Goal: Task Accomplishment & Management: Manage account settings

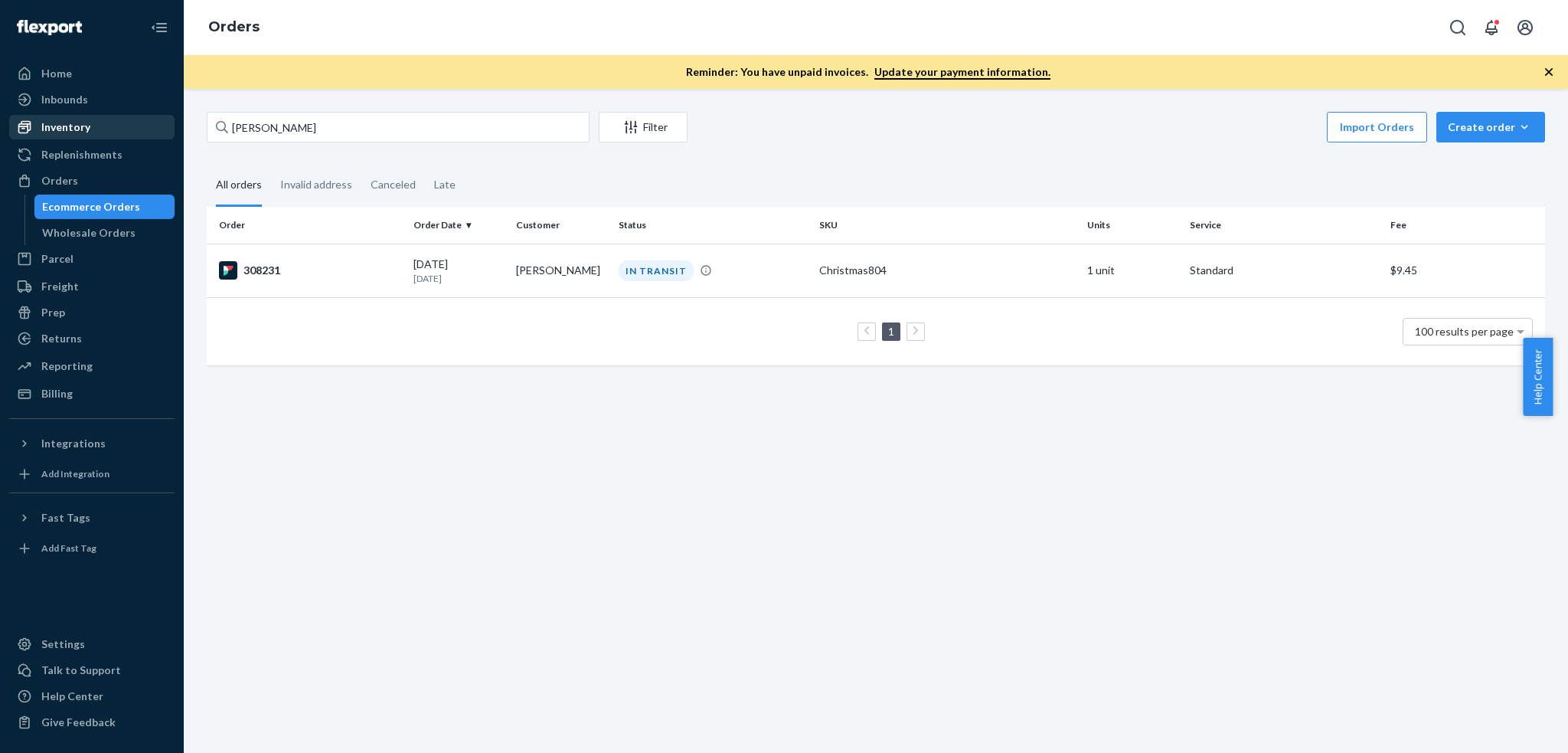
click at [125, 116] on div "Inventory" at bounding box center [92, 127] width 163 height 21
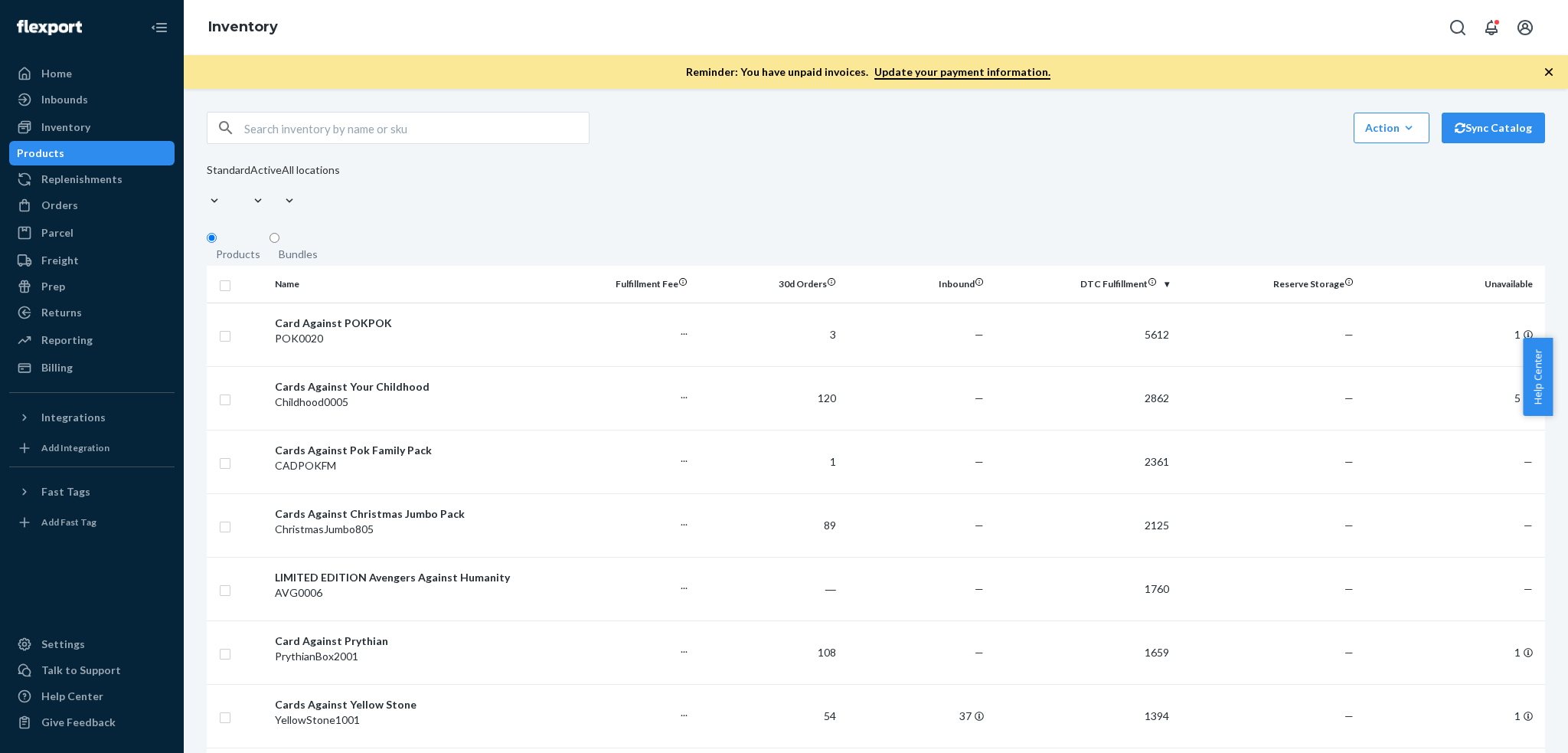
scroll to position [1127, 0]
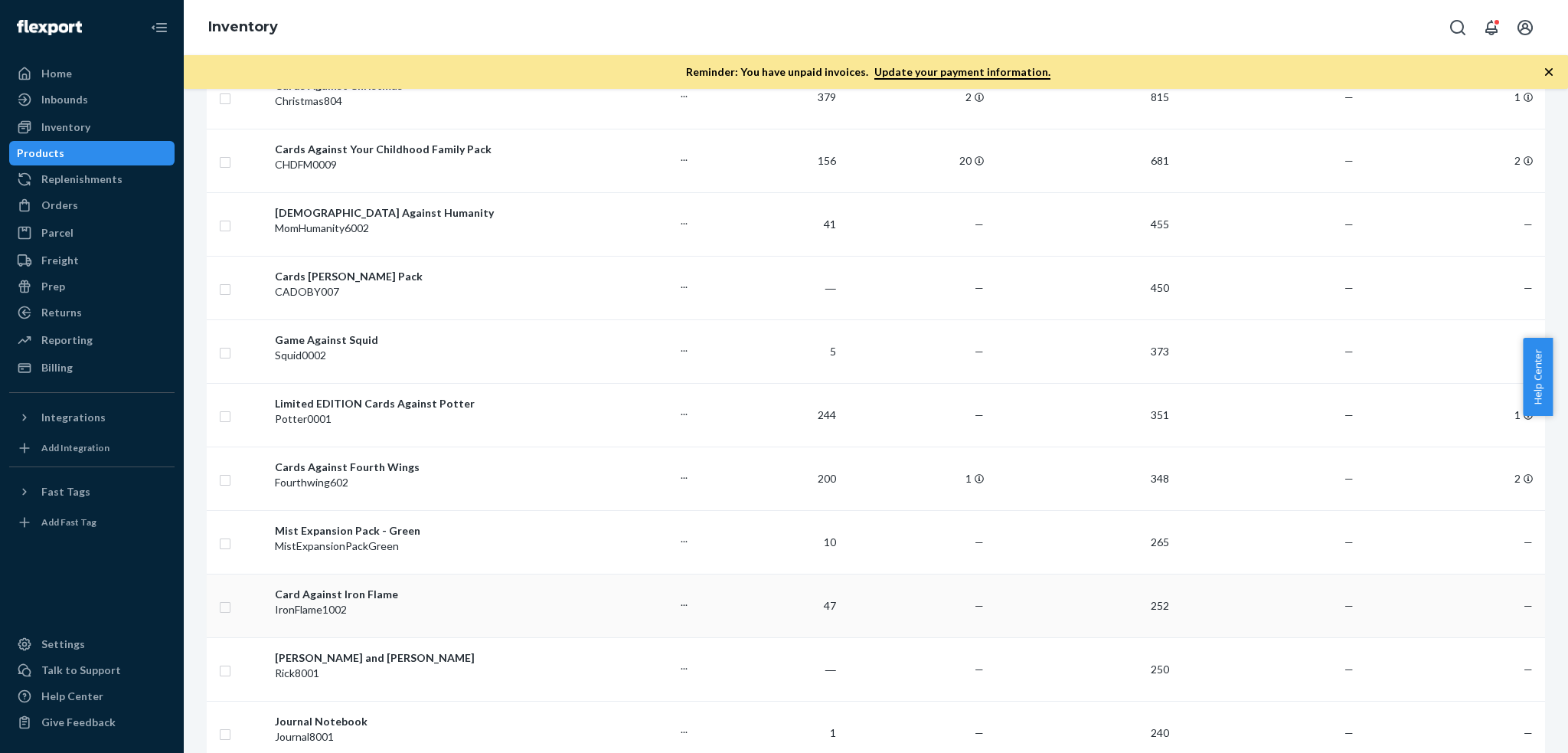
click at [440, 587] on div "Card Against Iron Flame" at bounding box center [407, 594] width 265 height 16
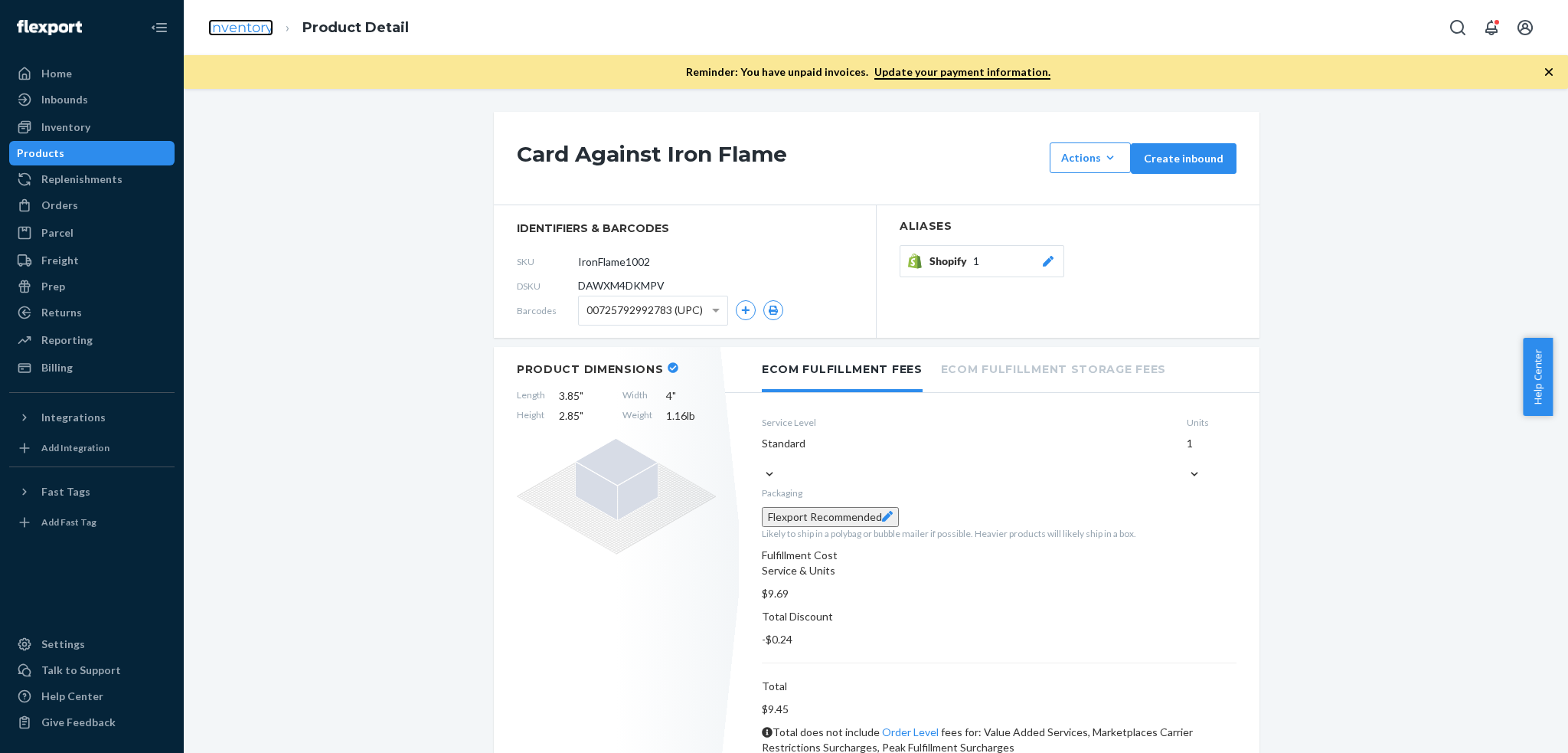
click at [242, 23] on link "Inventory" at bounding box center [241, 27] width 65 height 17
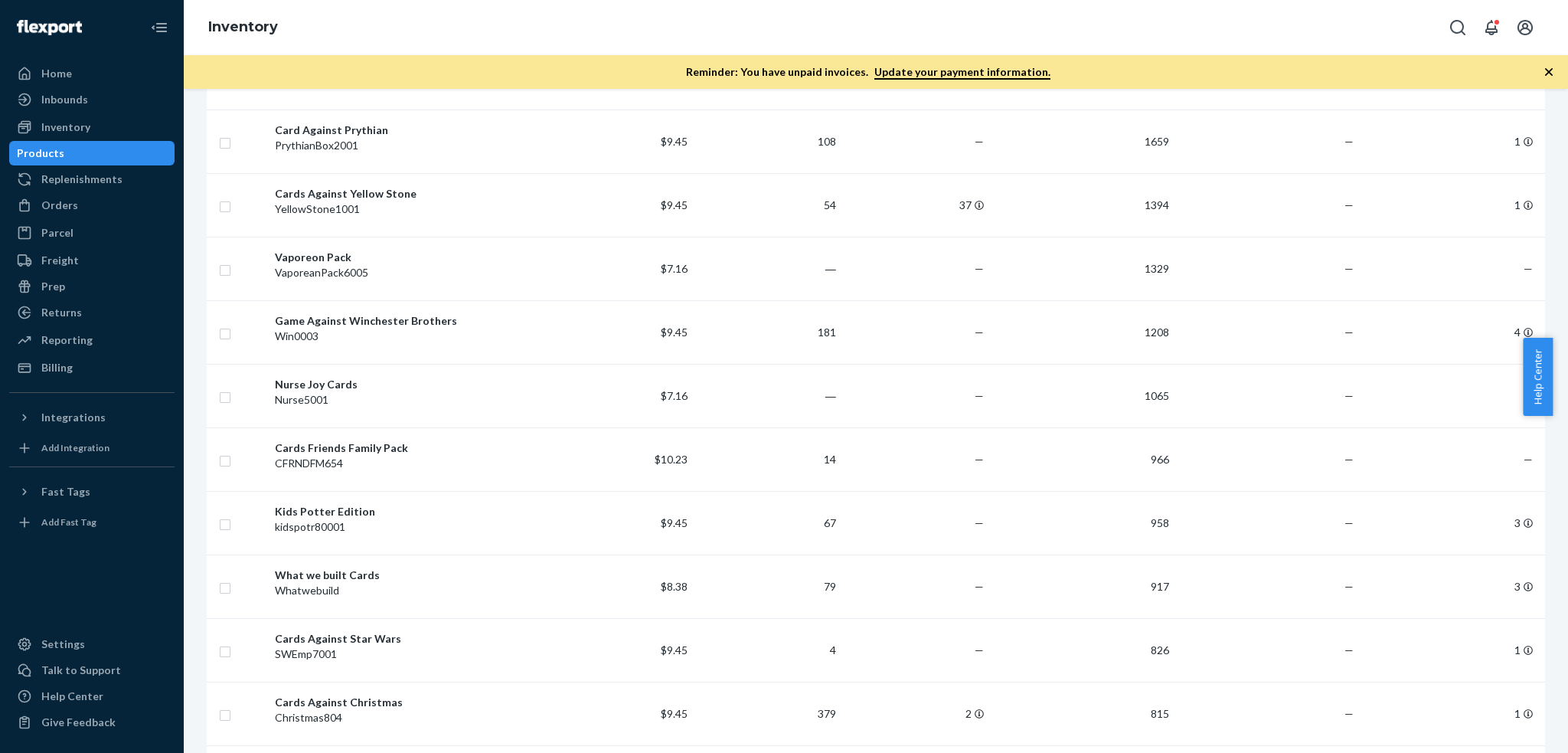
scroll to position [959, 0]
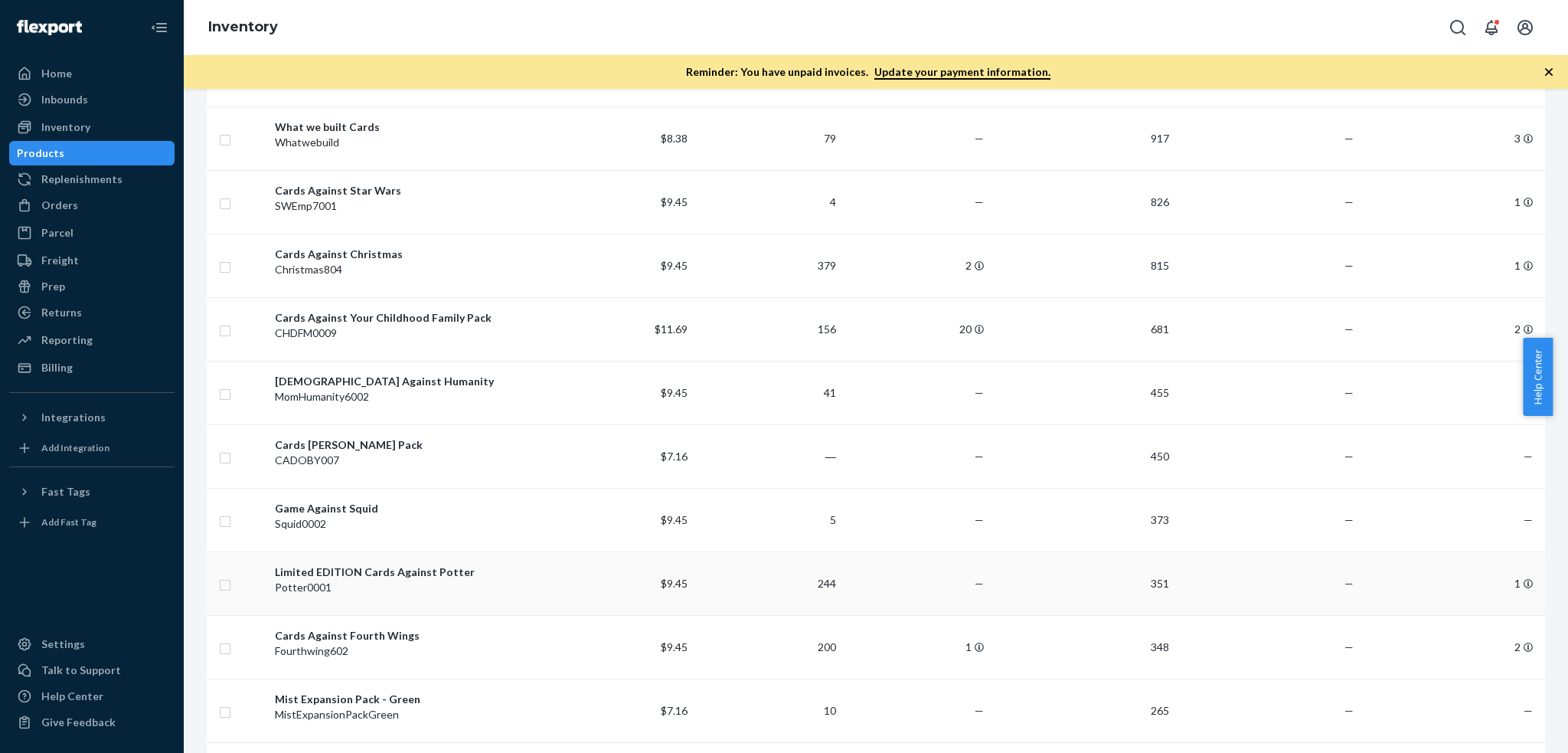
click at [424, 580] on div "Potter0001" at bounding box center [407, 587] width 265 height 16
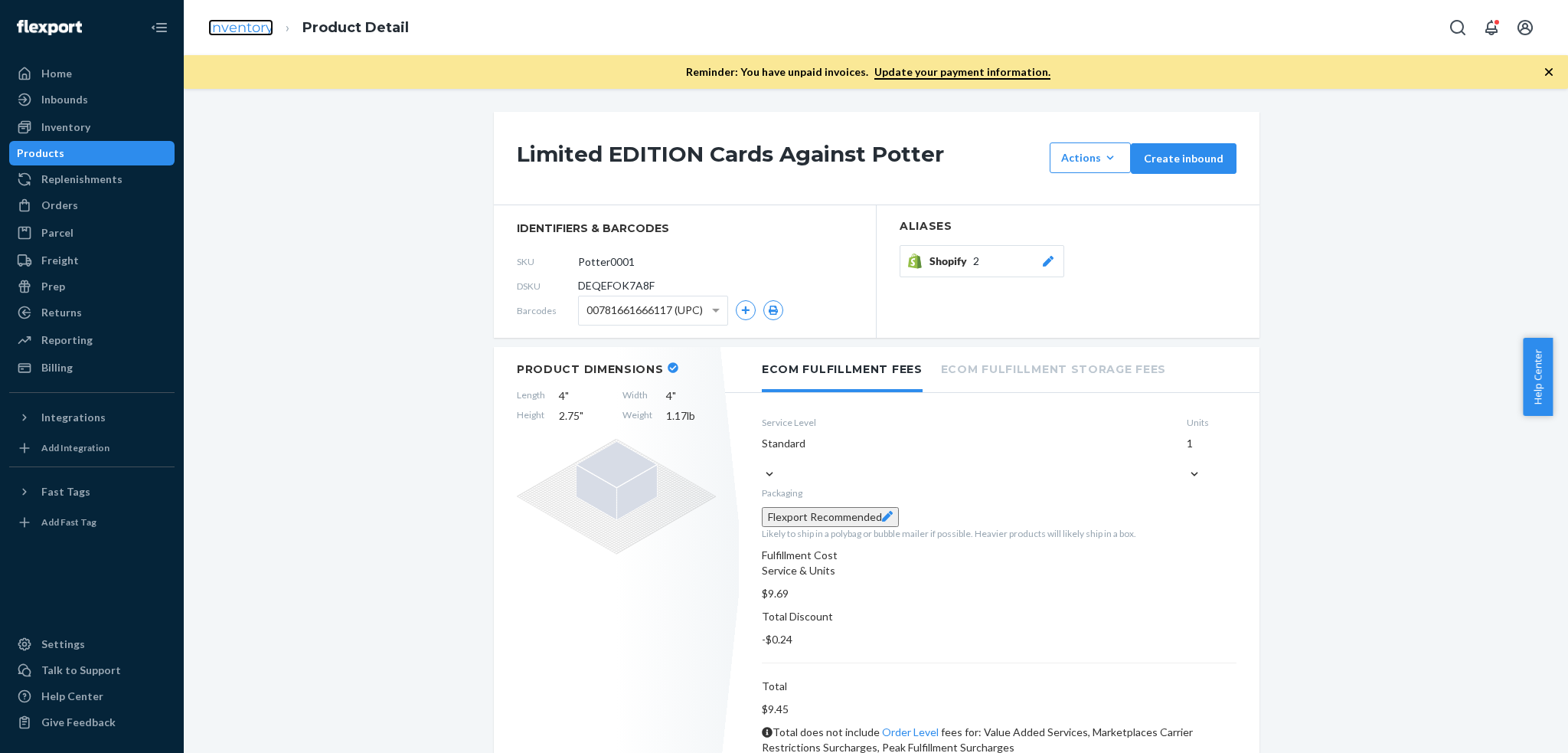
click at [238, 22] on link "Inventory" at bounding box center [241, 27] width 65 height 17
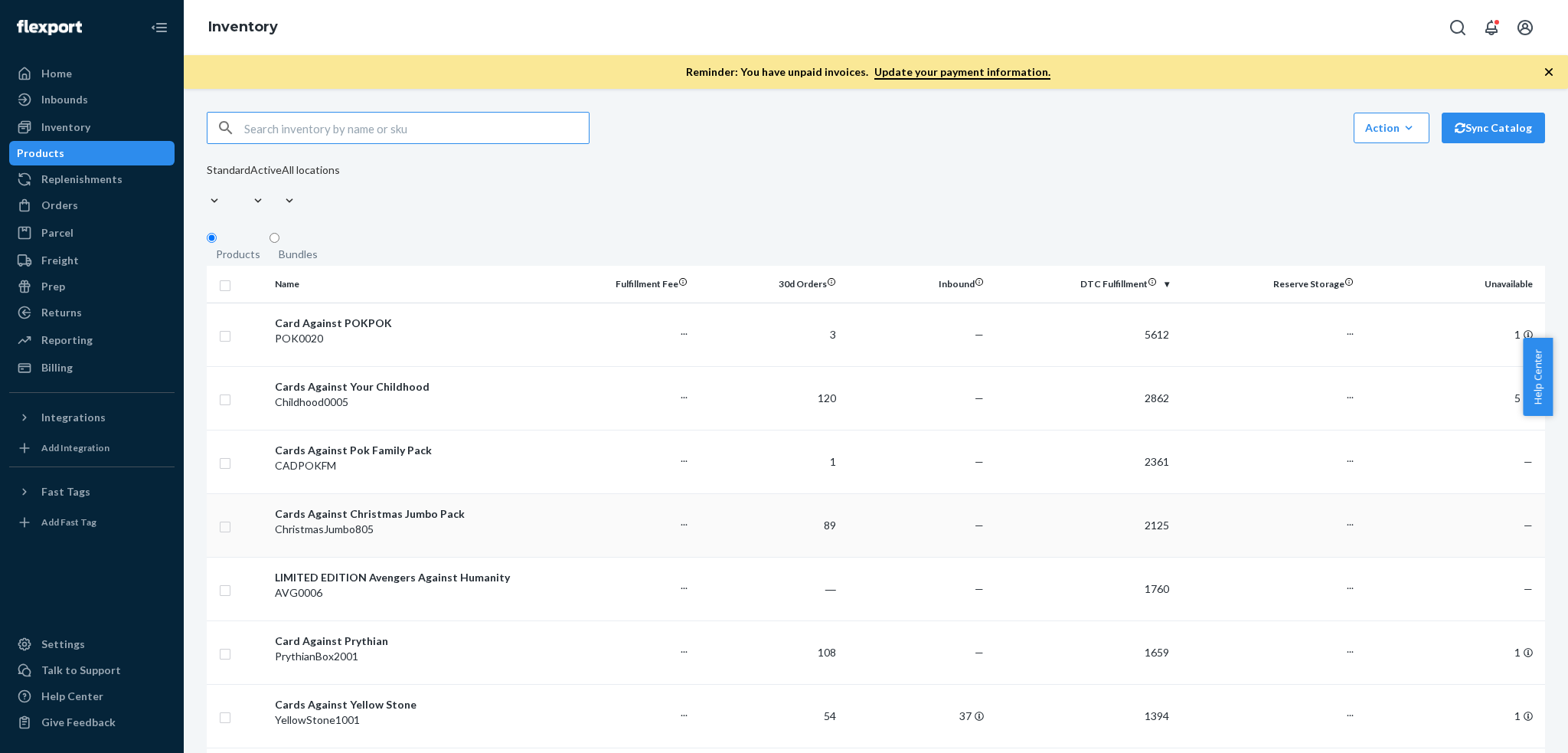
click at [394, 522] on div "ChristmasJumbo805" at bounding box center [407, 529] width 265 height 16
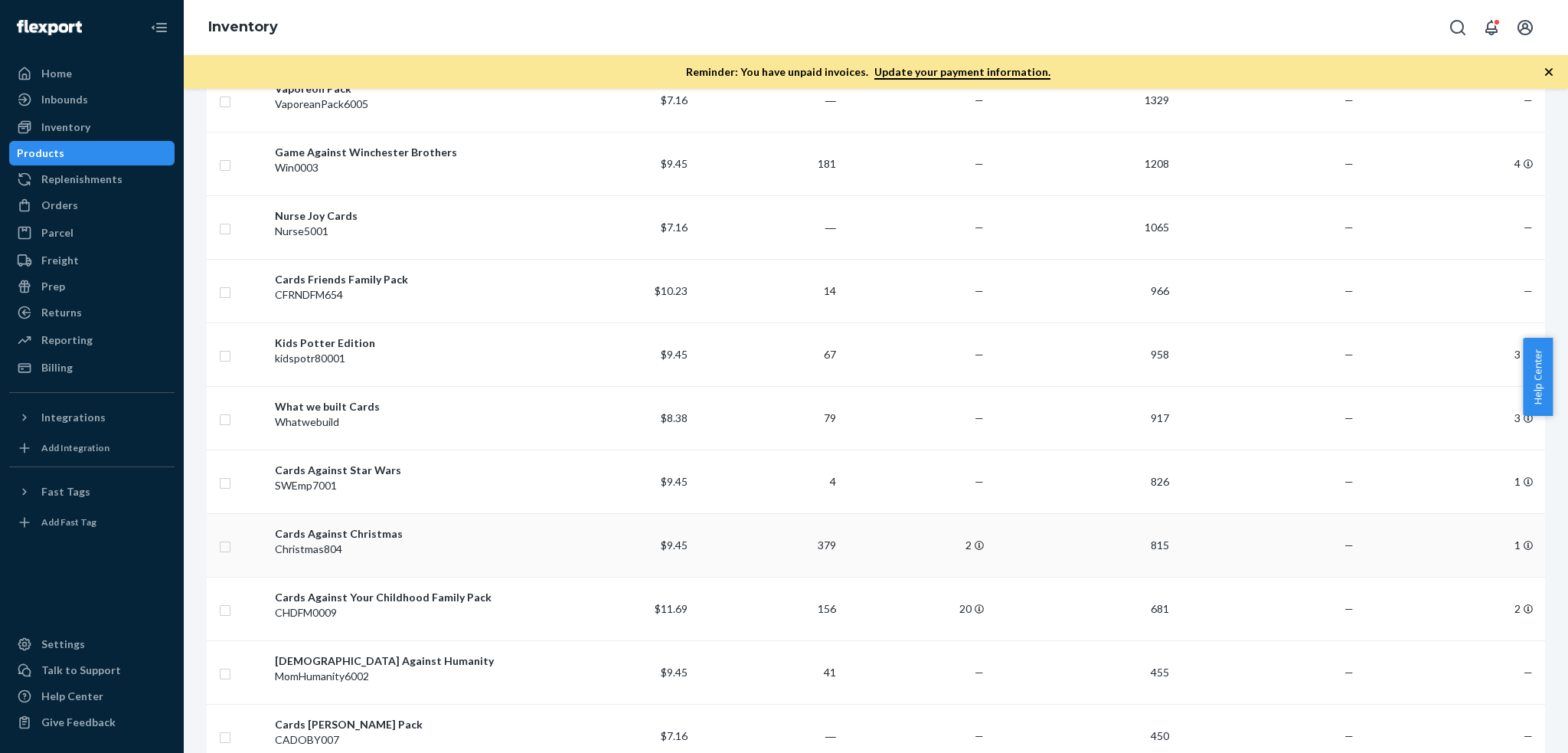
click at [407, 527] on div "Cards Against Christmas" at bounding box center [407, 534] width 265 height 16
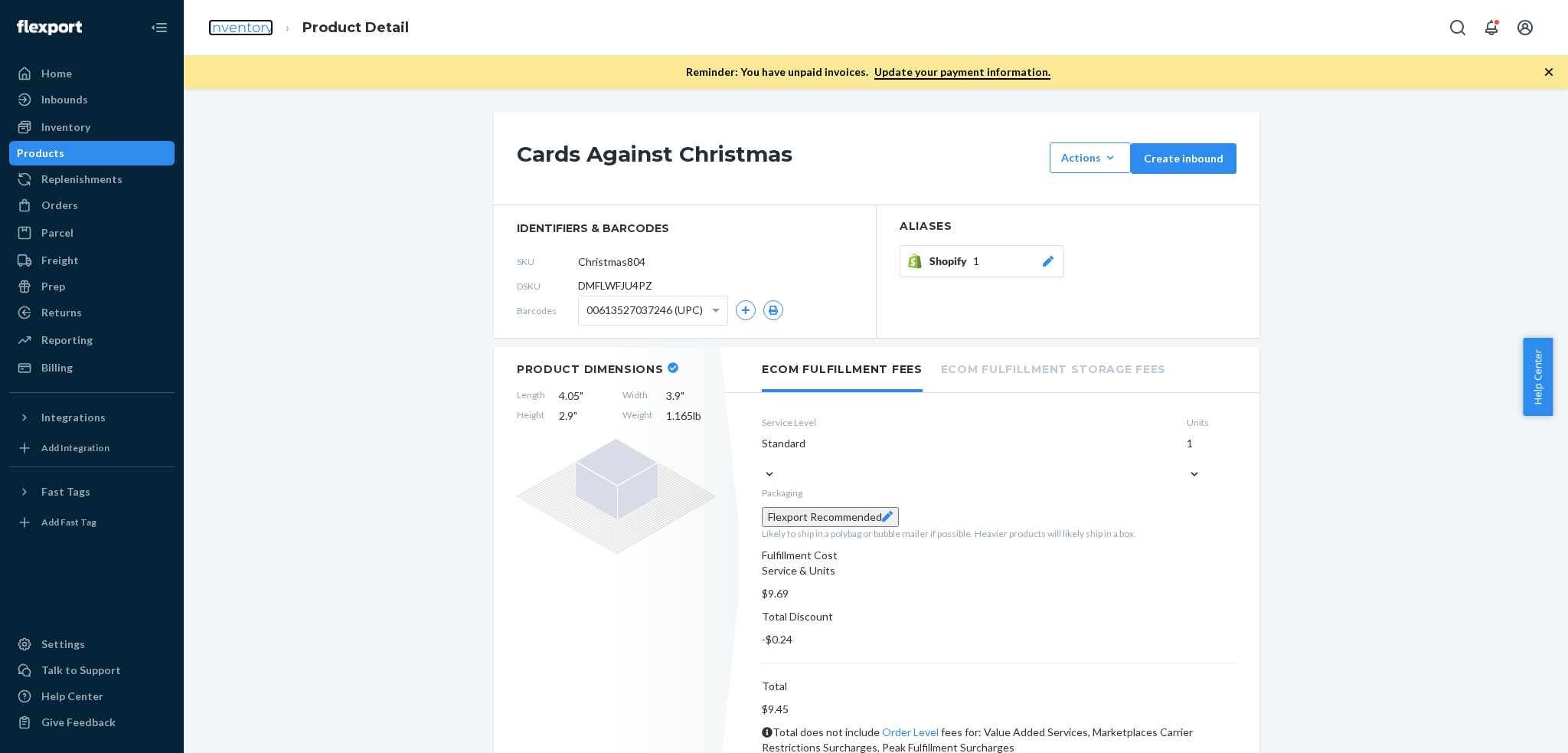
click at [229, 28] on link "Inventory" at bounding box center [241, 27] width 65 height 17
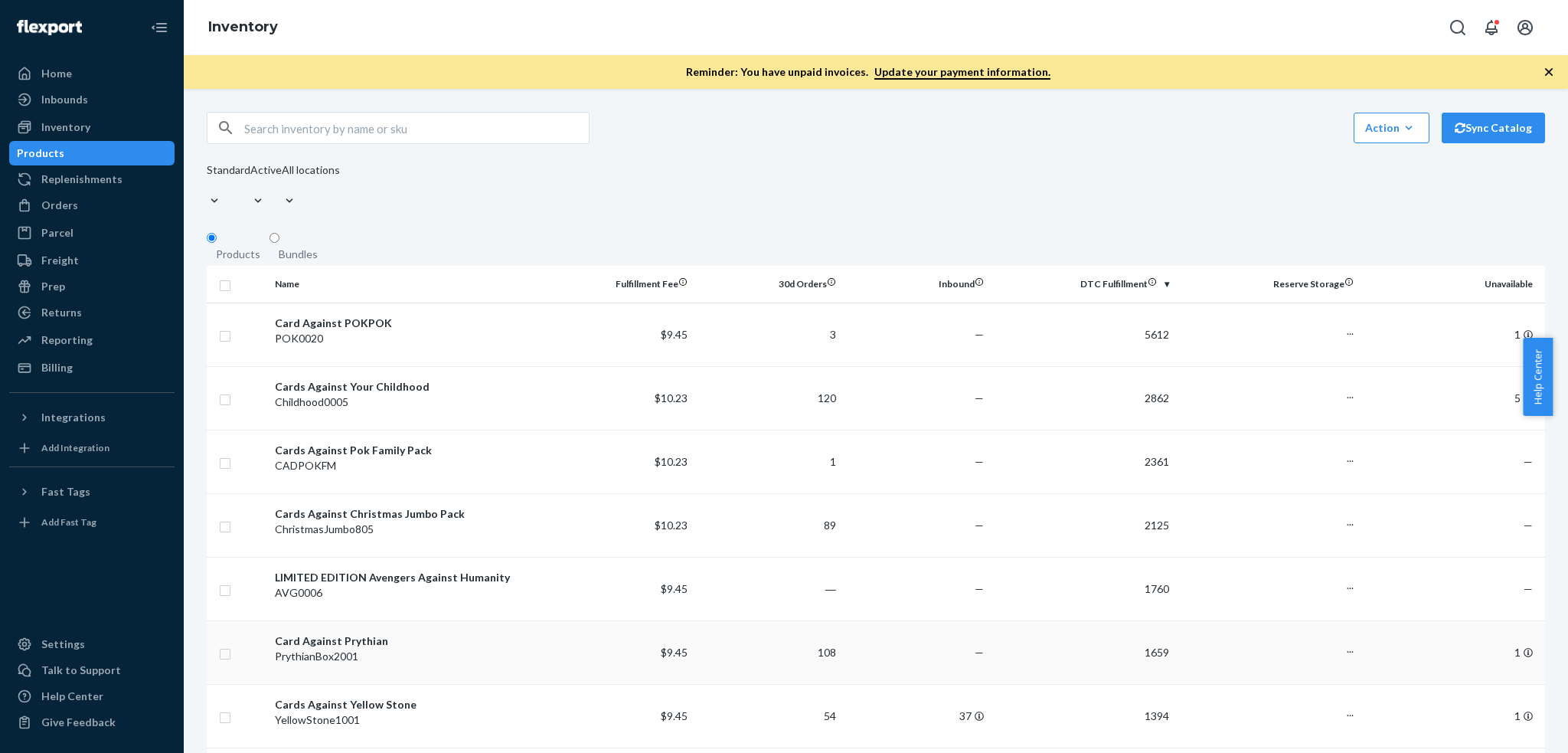
click at [340, 621] on td "Card Against Prythian PrythianBox2001" at bounding box center [407, 652] width 277 height 64
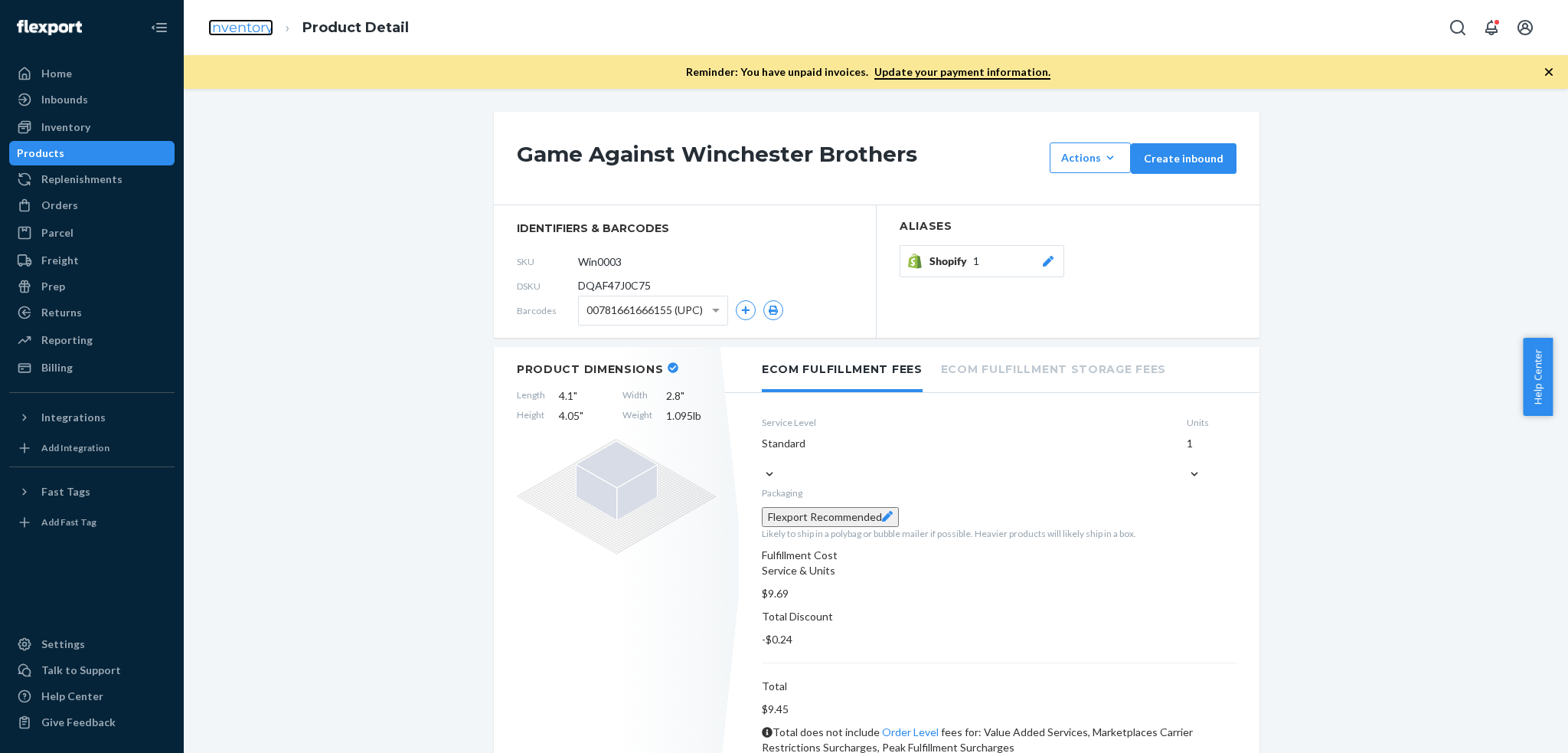
click at [251, 23] on link "Inventory" at bounding box center [241, 27] width 65 height 17
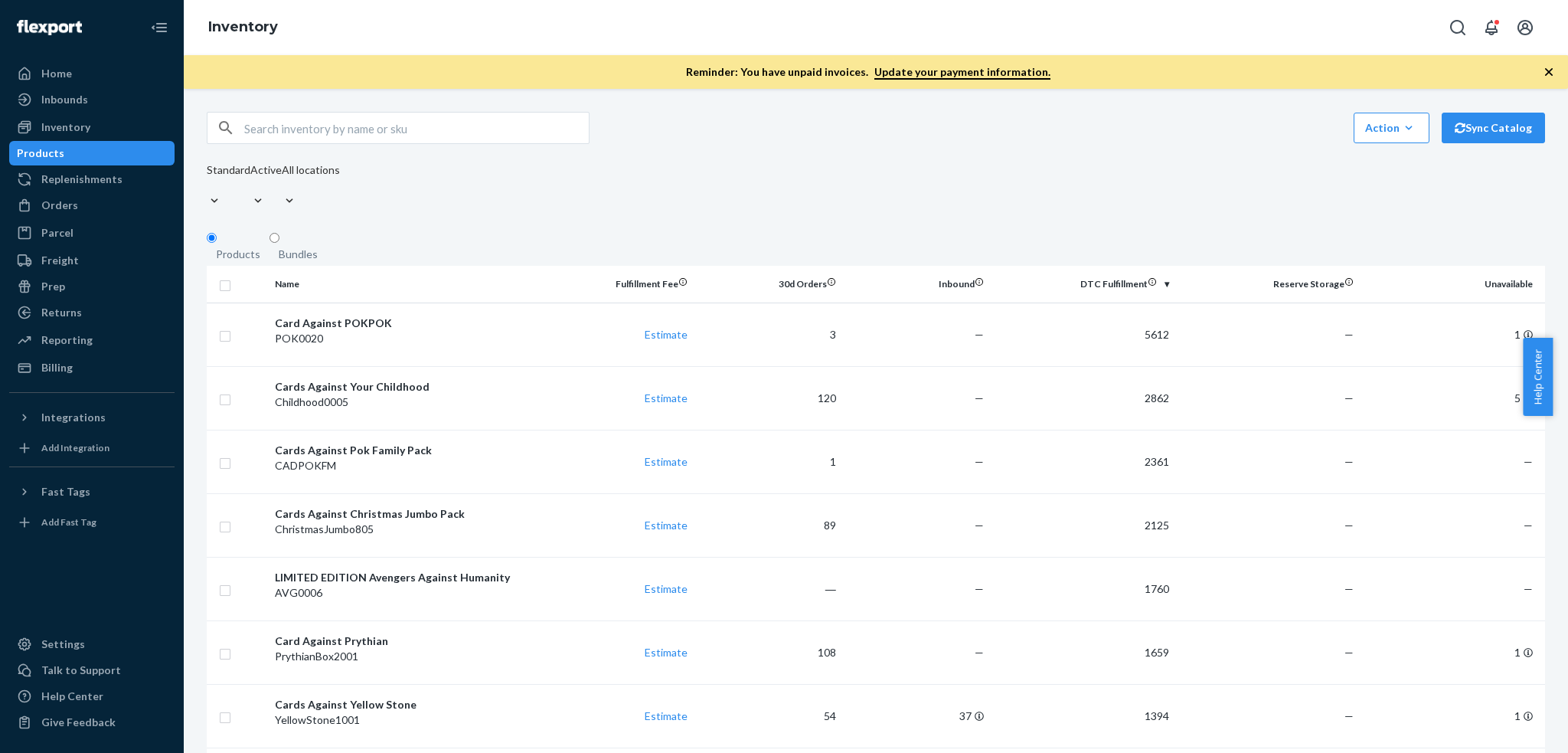
drag, startPoint x: 411, startPoint y: 648, endPoint x: 377, endPoint y: 562, distance: 92.5
click at [412, 697] on div "Cards Against Yellow Stone" at bounding box center [407, 704] width 265 height 16
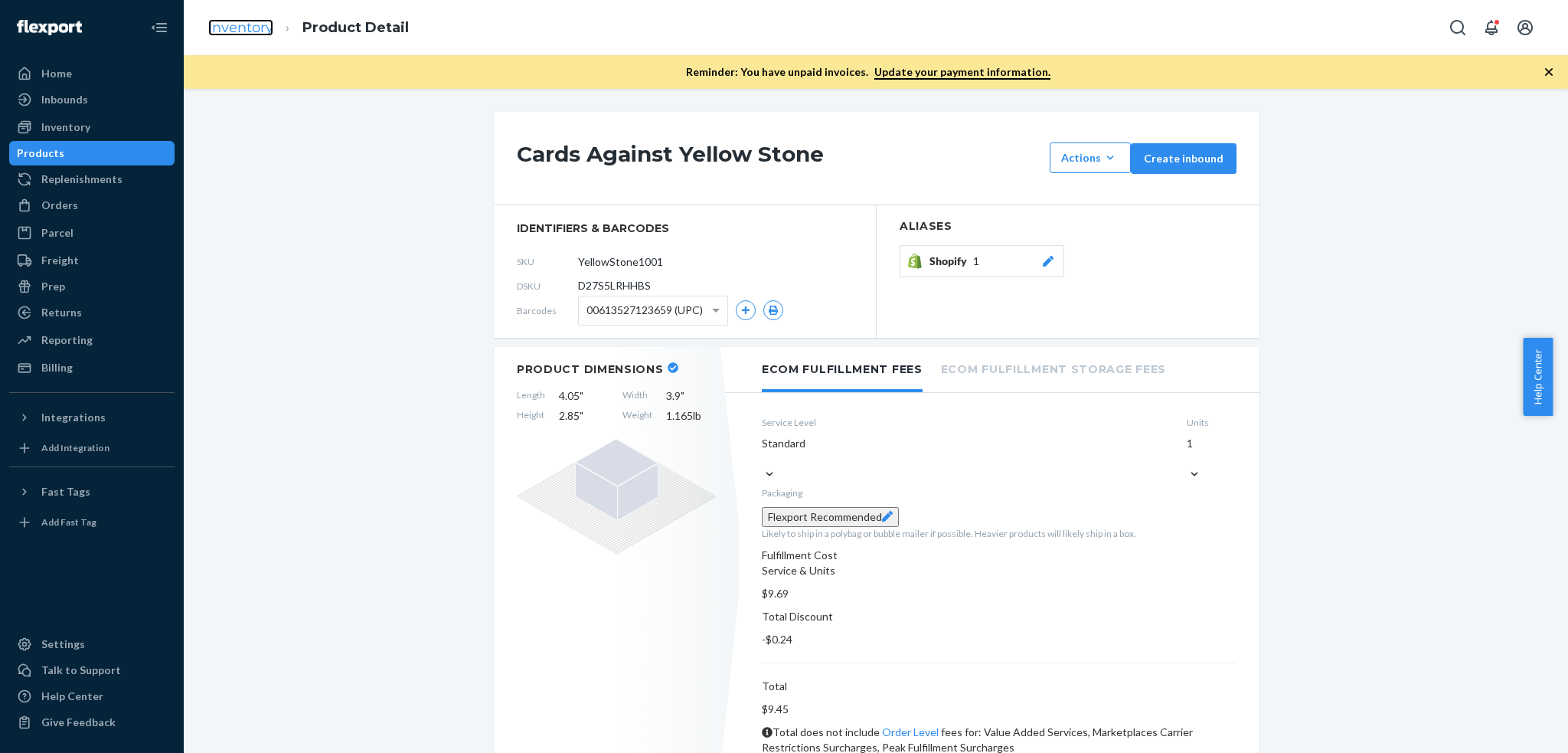
click at [245, 27] on link "Inventory" at bounding box center [241, 27] width 65 height 17
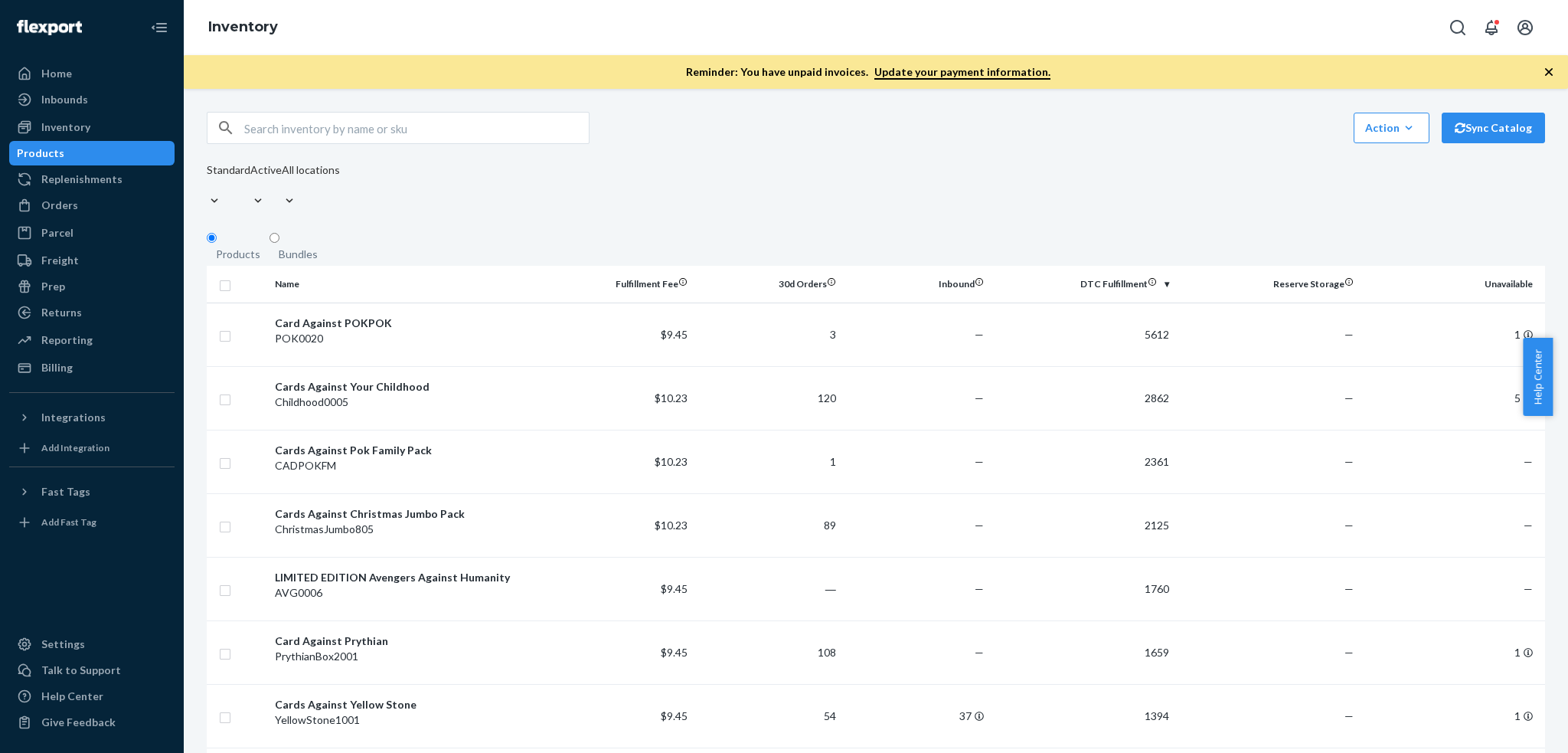
scroll to position [791, 0]
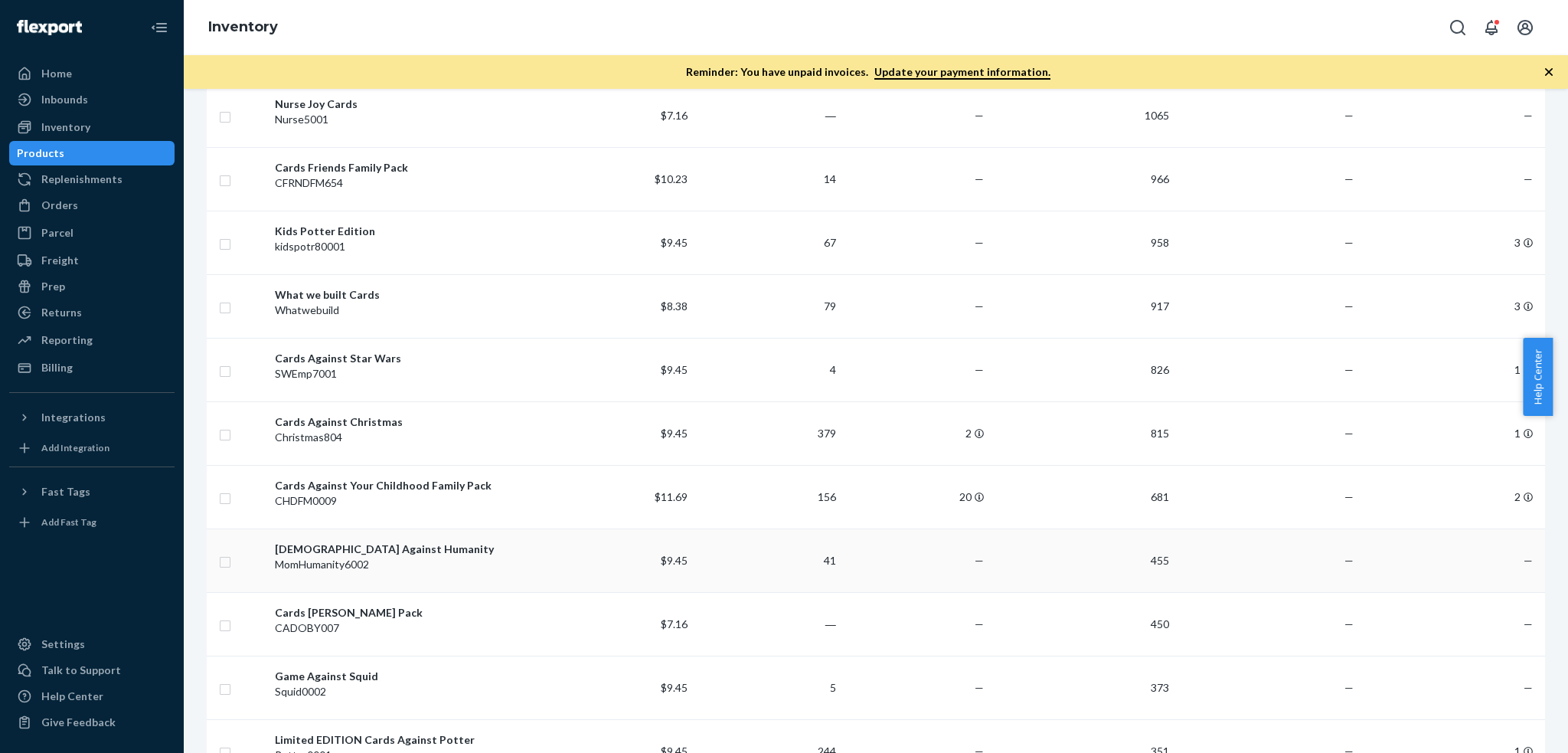
click at [418, 557] on div "MomHumanity6002" at bounding box center [407, 564] width 265 height 16
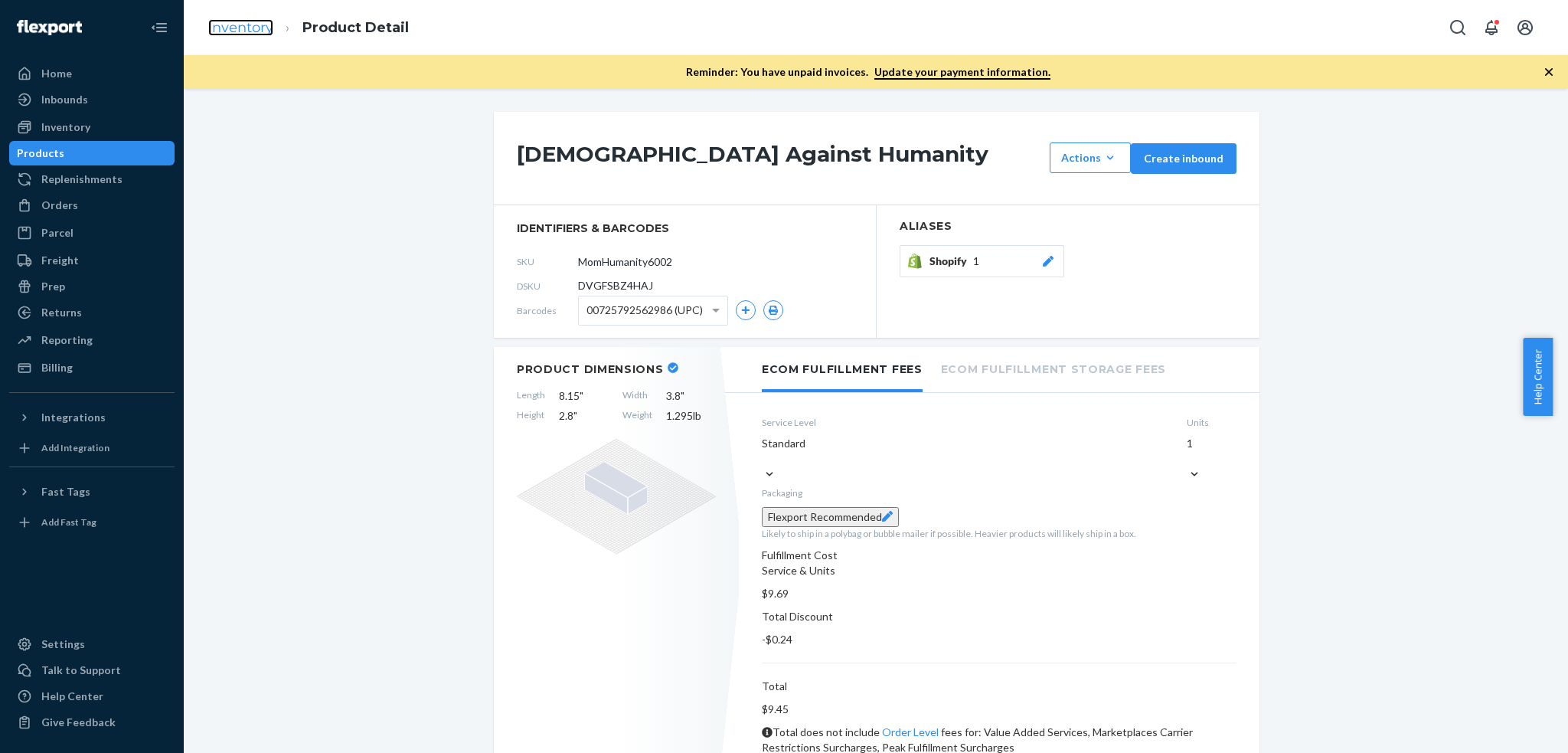
click at [254, 27] on link "Inventory" at bounding box center [241, 27] width 65 height 17
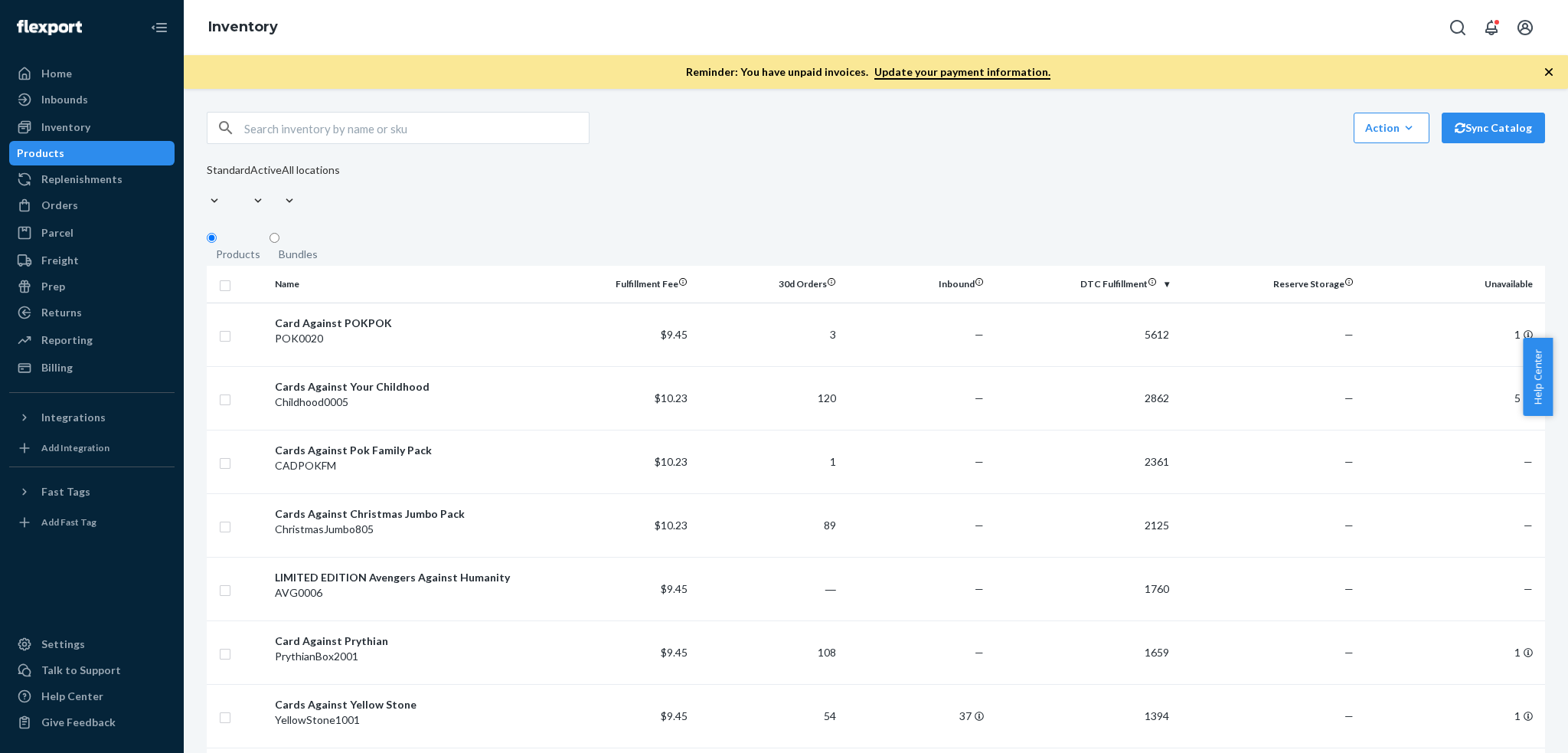
scroll to position [791, 0]
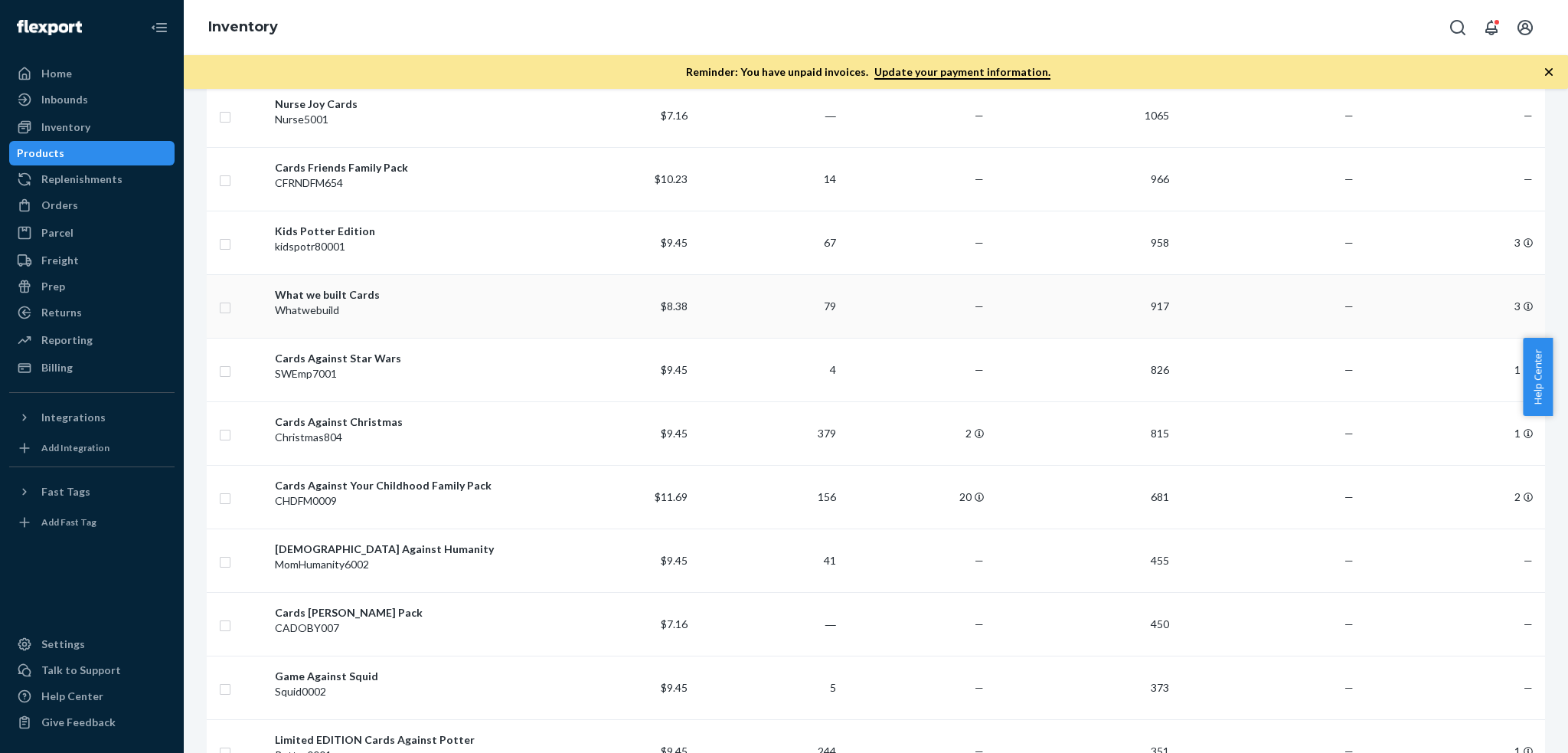
click at [346, 303] on div "Whatwebuild" at bounding box center [407, 310] width 265 height 16
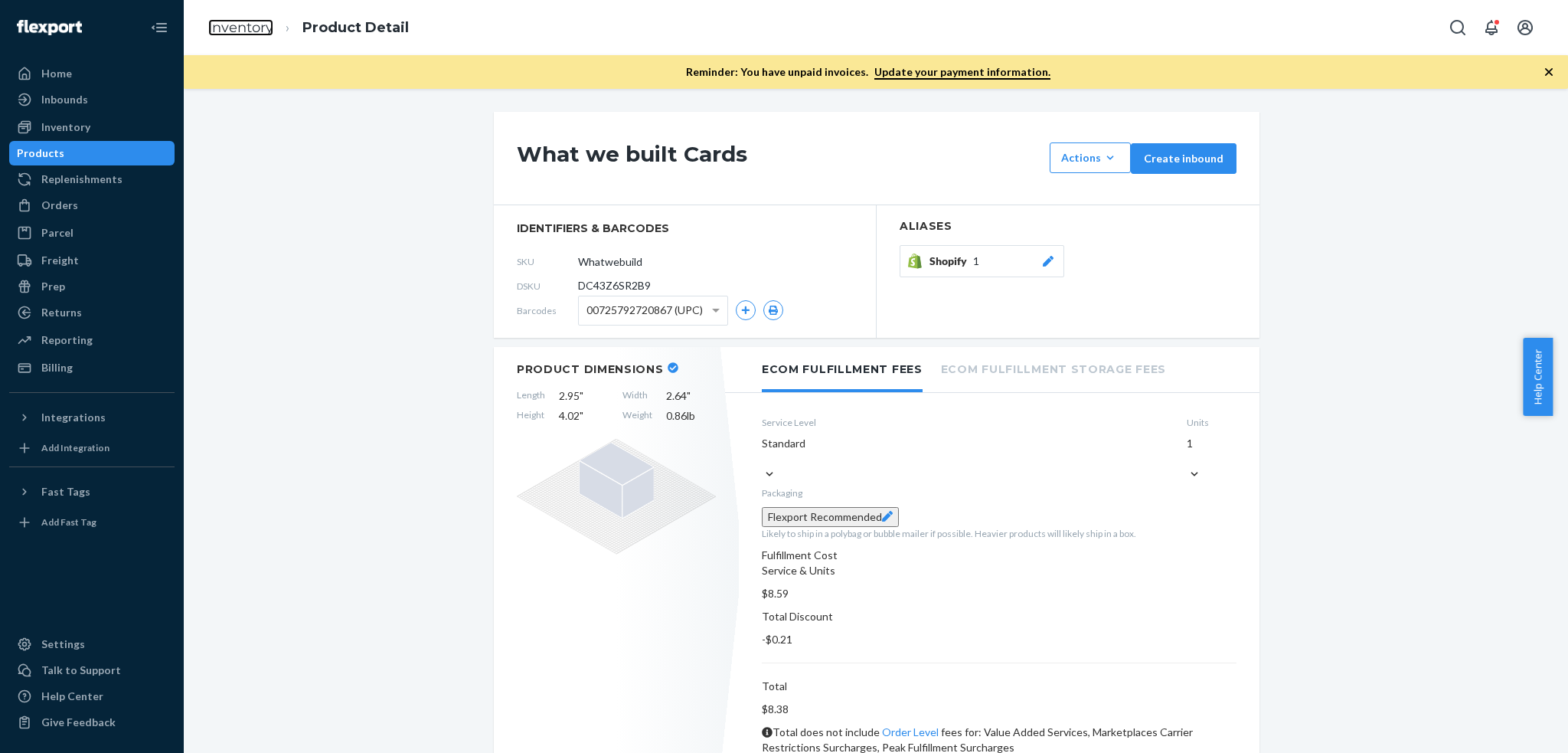
drag, startPoint x: 230, startPoint y: 28, endPoint x: 239, endPoint y: 75, distance: 47.9
click at [230, 29] on link "Inventory" at bounding box center [241, 27] width 65 height 17
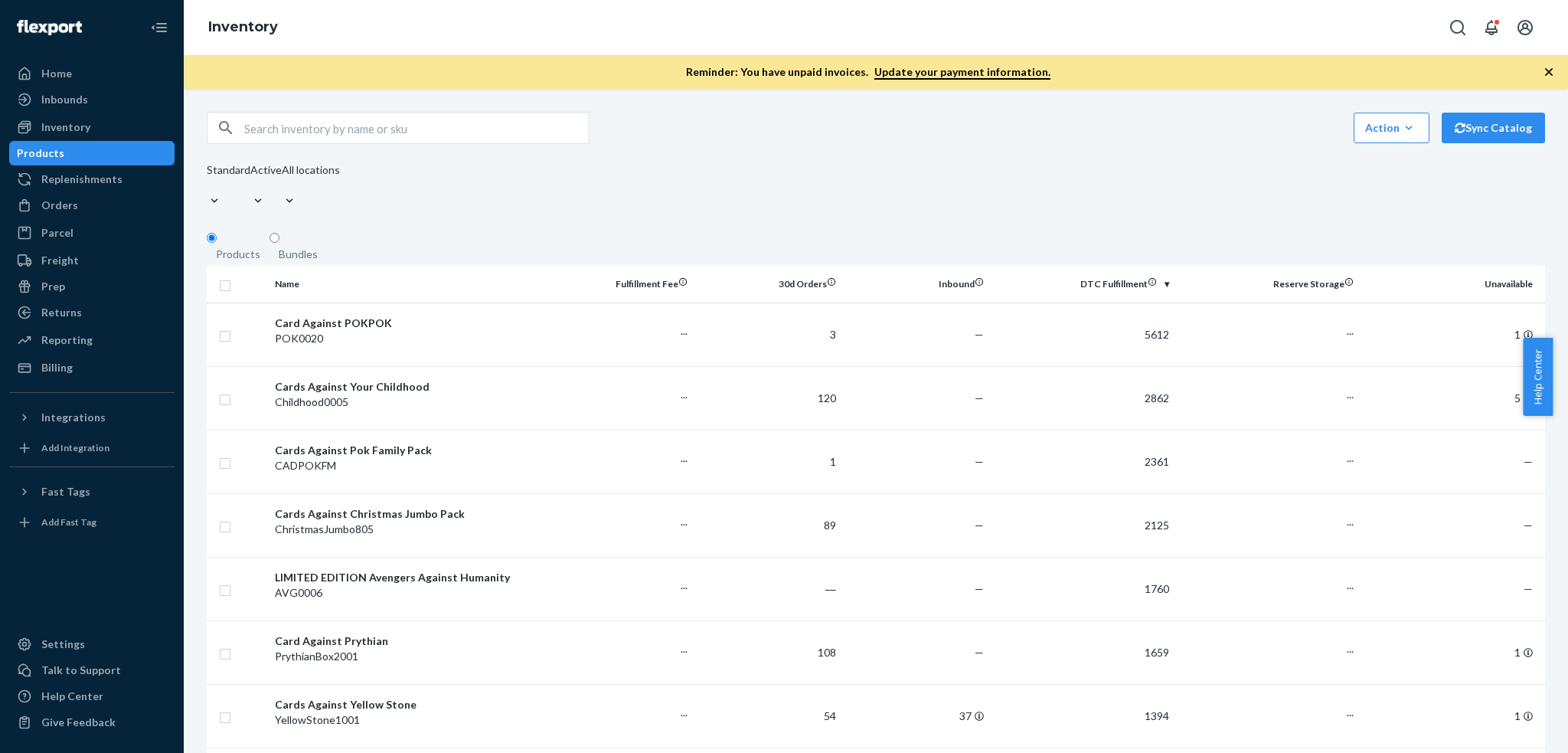
scroll to position [1015, 0]
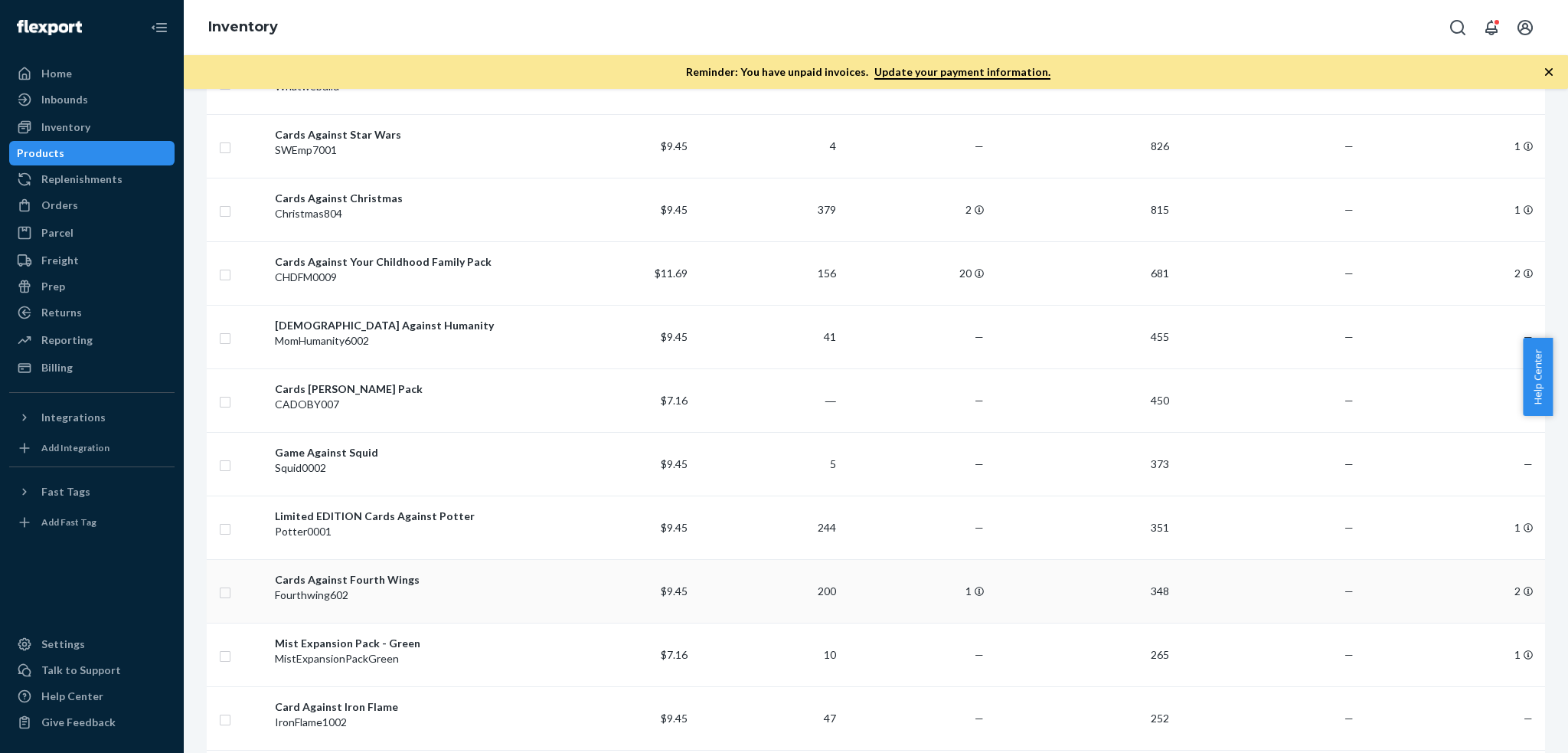
click at [383, 572] on div "Cards Against Fourth Wings" at bounding box center [407, 580] width 265 height 16
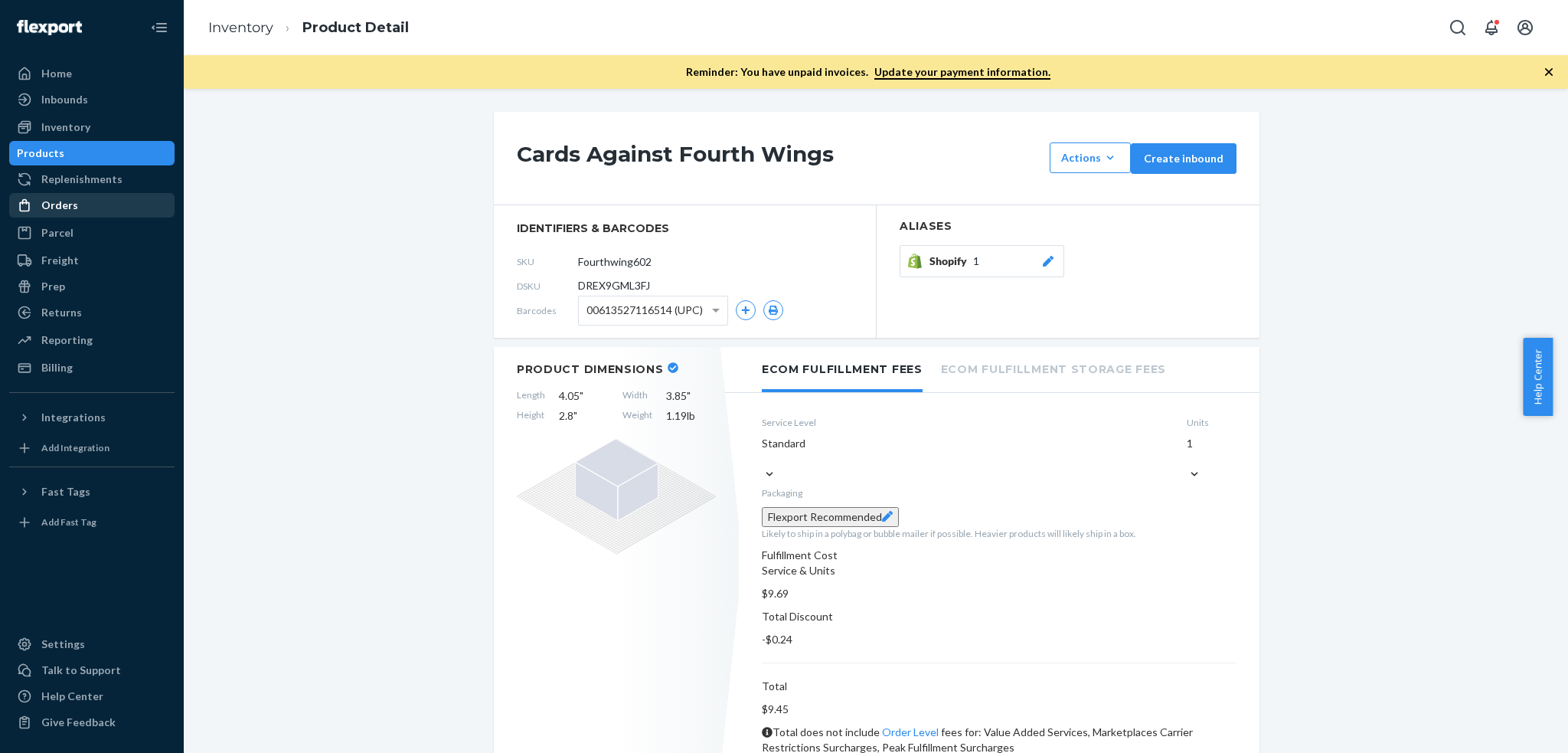
click at [91, 208] on div "Orders" at bounding box center [92, 205] width 163 height 21
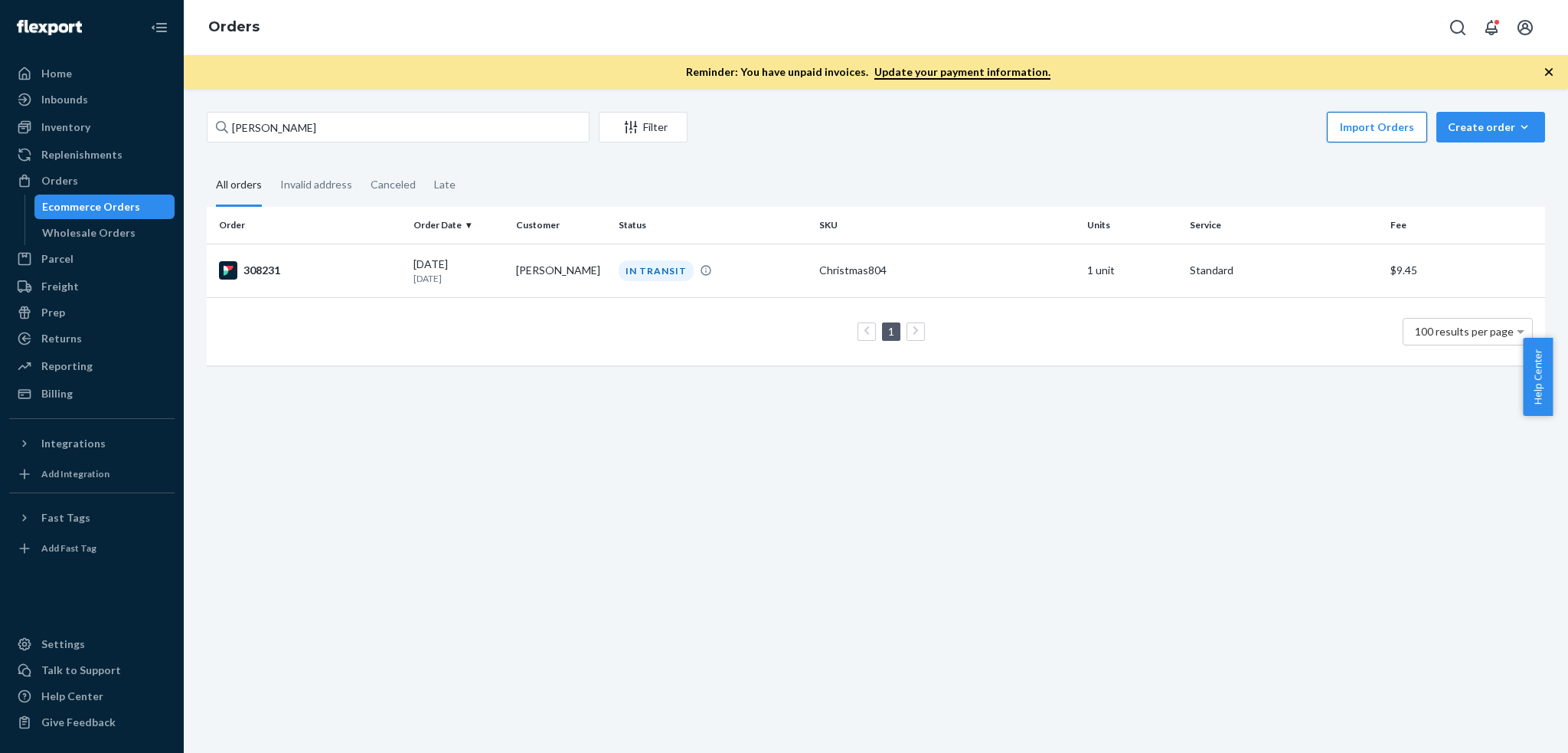
click at [1362, 128] on button "Import Orders" at bounding box center [1376, 127] width 101 height 30
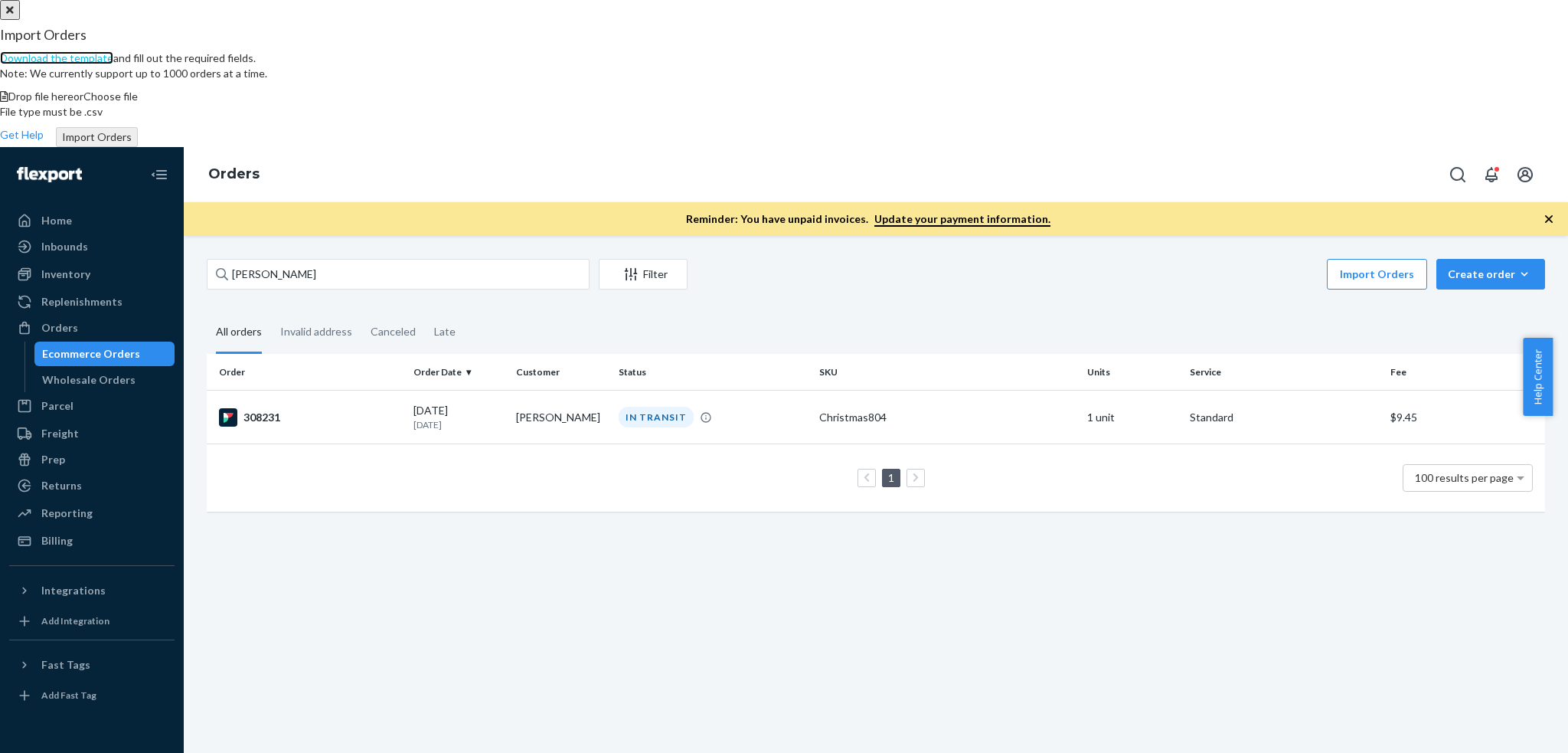
click at [114, 65] on link "Download the template" at bounding box center [56, 58] width 114 height 13
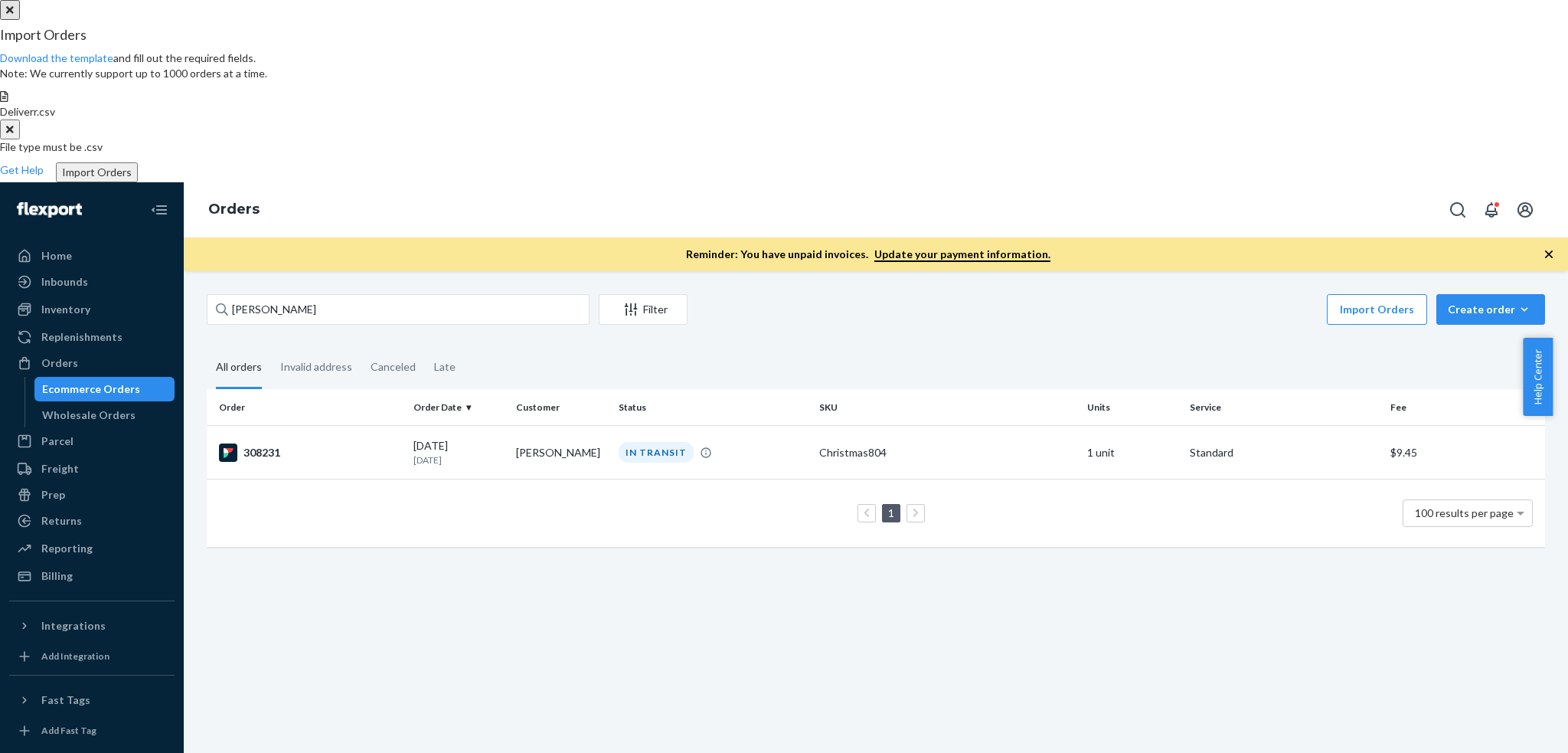
click at [138, 182] on button "Import Orders" at bounding box center [96, 173] width 82 height 20
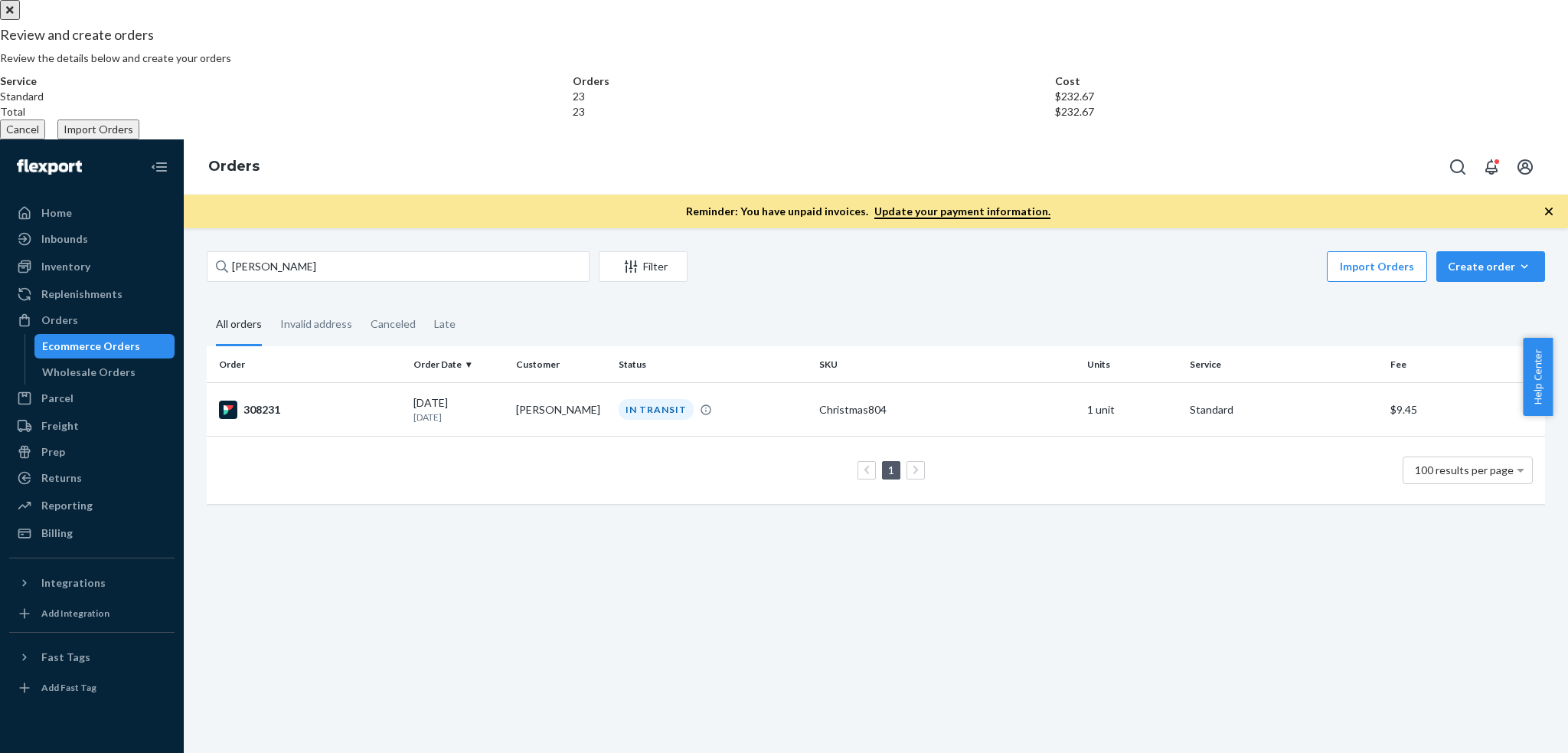
click at [139, 139] on button "Import Orders" at bounding box center [98, 129] width 82 height 20
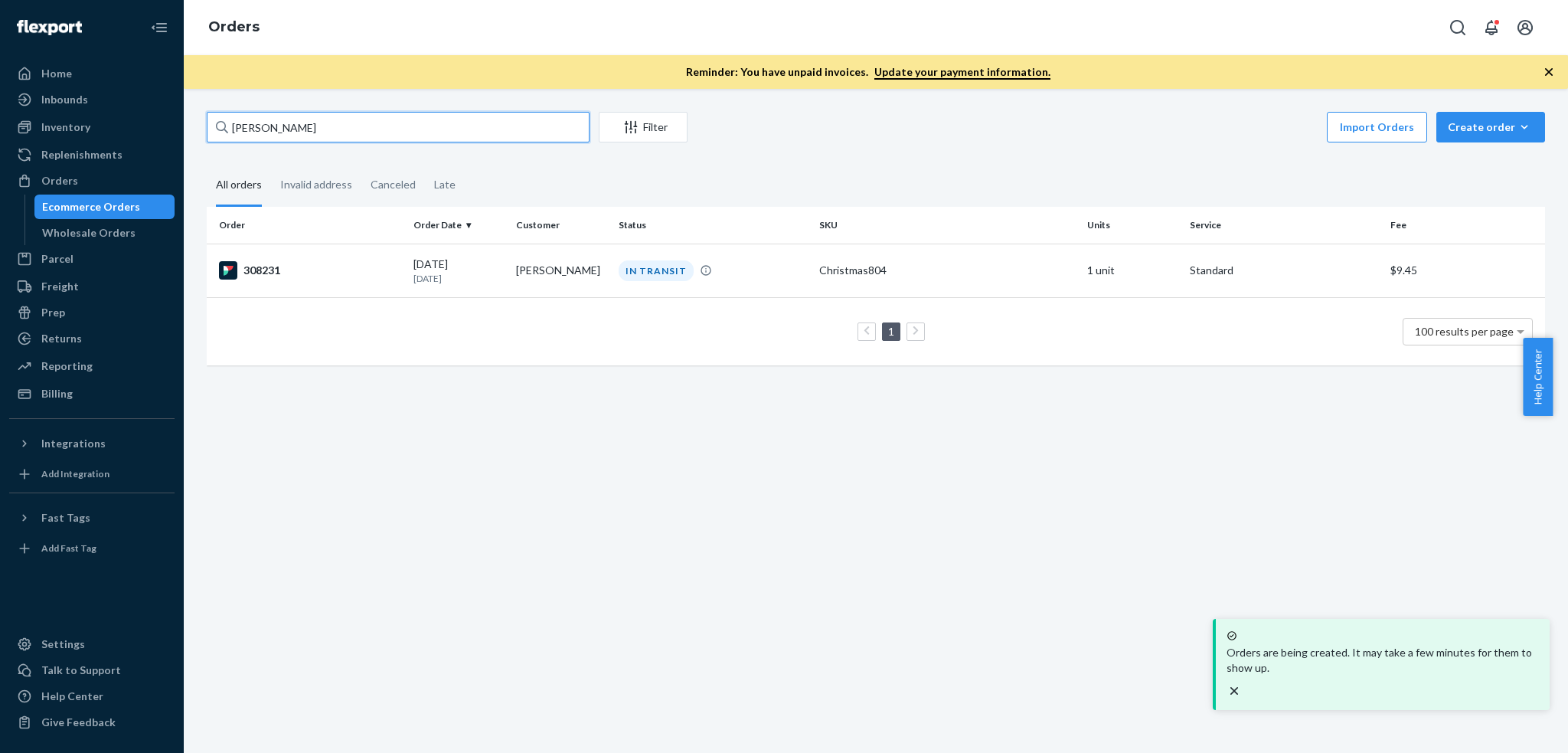
drag, startPoint x: 358, startPoint y: 129, endPoint x: 0, endPoint y: 30, distance: 371.4
click at [0, 30] on div "Home Inbounds Shipping Plans Problems Inventory Products Replenishments Orders …" at bounding box center [784, 376] width 1568 height 753
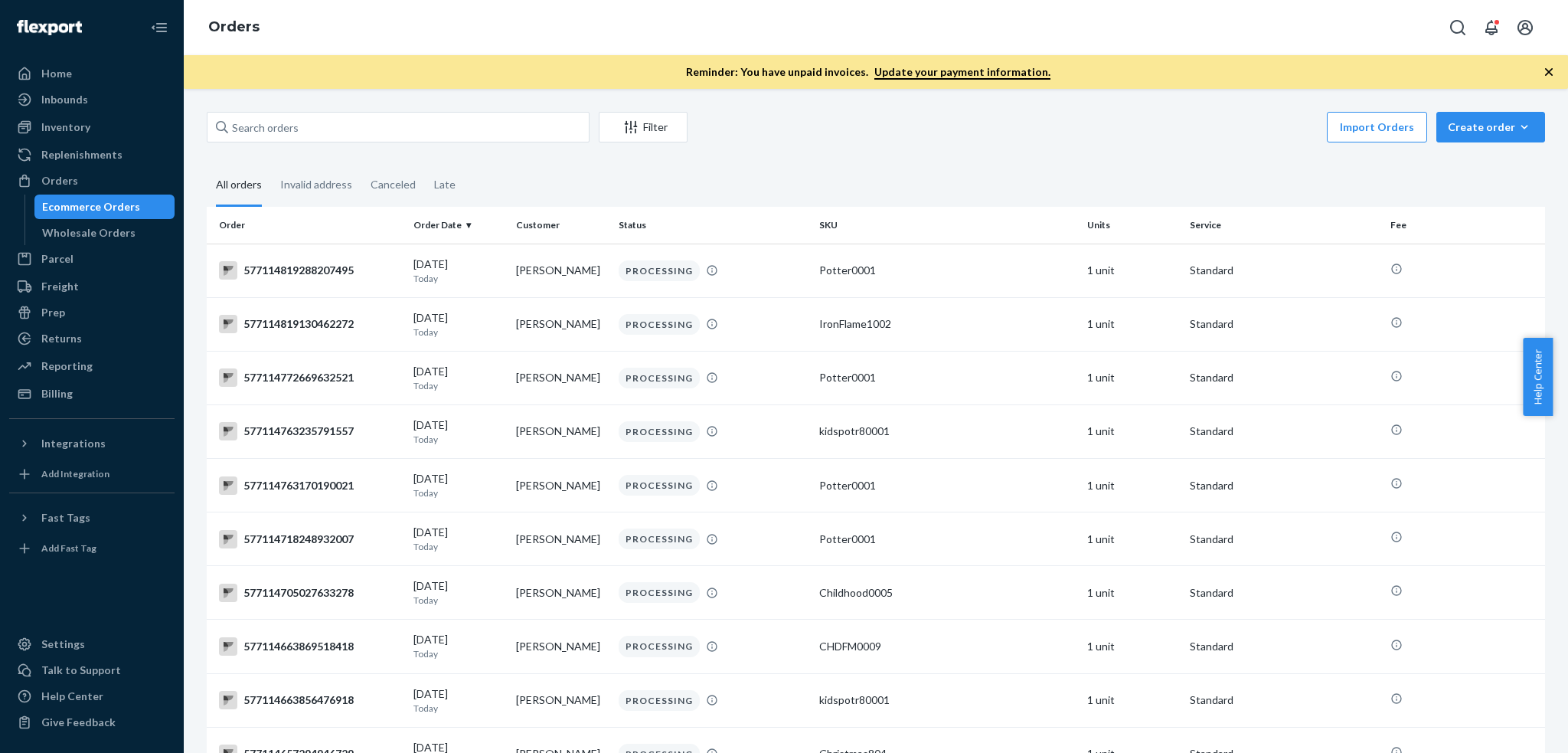
drag, startPoint x: 69, startPoint y: 141, endPoint x: 129, endPoint y: 37, distance: 120.1
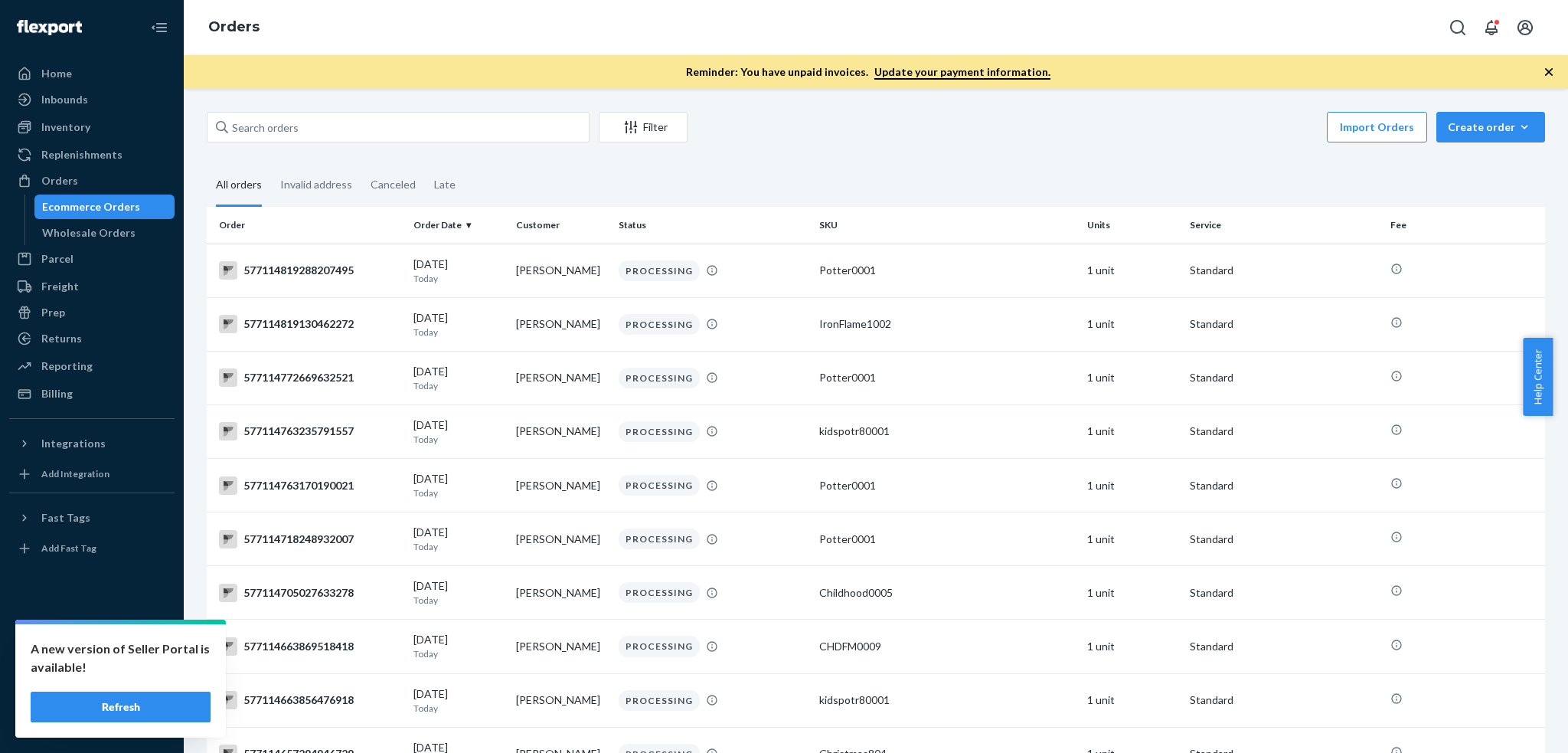
drag, startPoint x: 129, startPoint y: 37, endPoint x: 632, endPoint y: 160, distance: 517.8
click at [131, 709] on button "Refresh" at bounding box center [120, 706] width 180 height 30
